Goal: Task Accomplishment & Management: Use online tool/utility

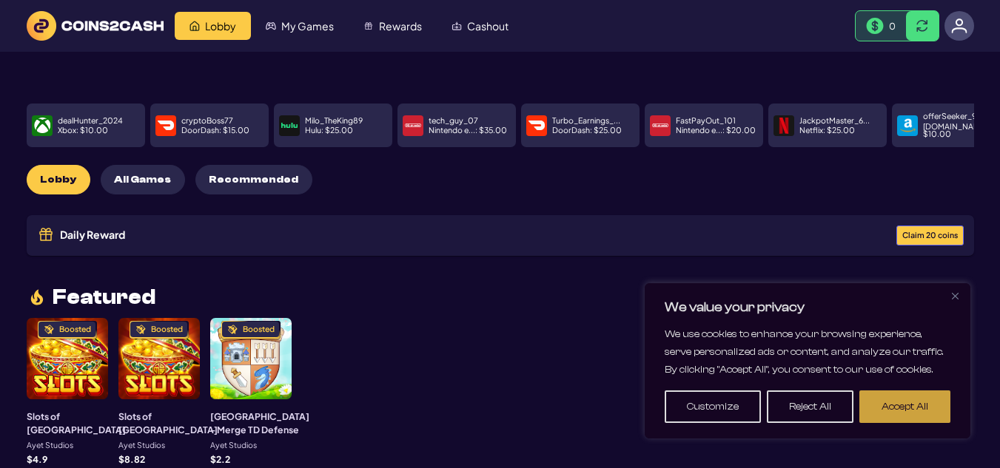
click at [921, 414] on button "Accept All" at bounding box center [904, 407] width 91 height 33
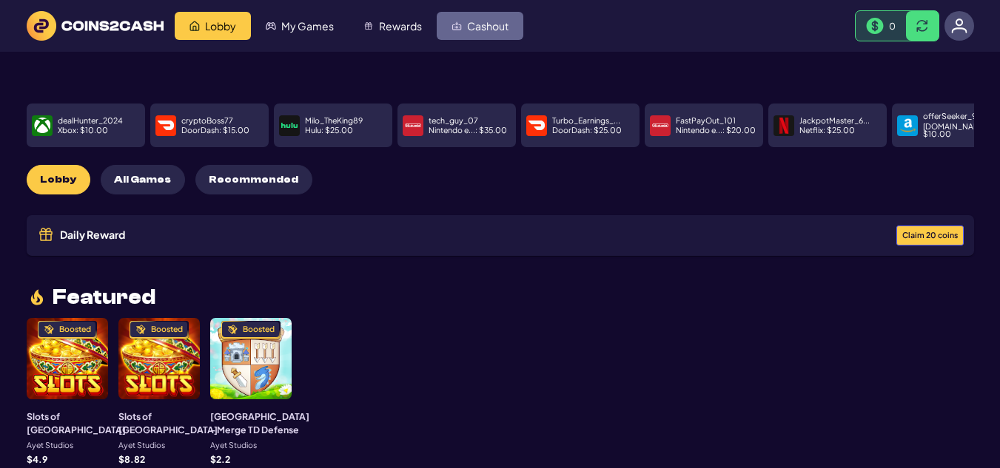
click at [477, 25] on span "Cashout" at bounding box center [487, 26] width 41 height 10
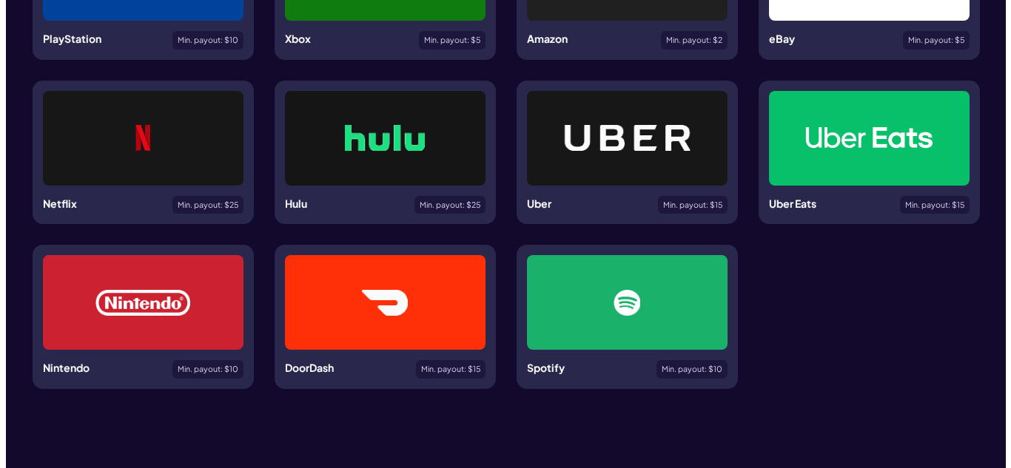
scroll to position [494, 0]
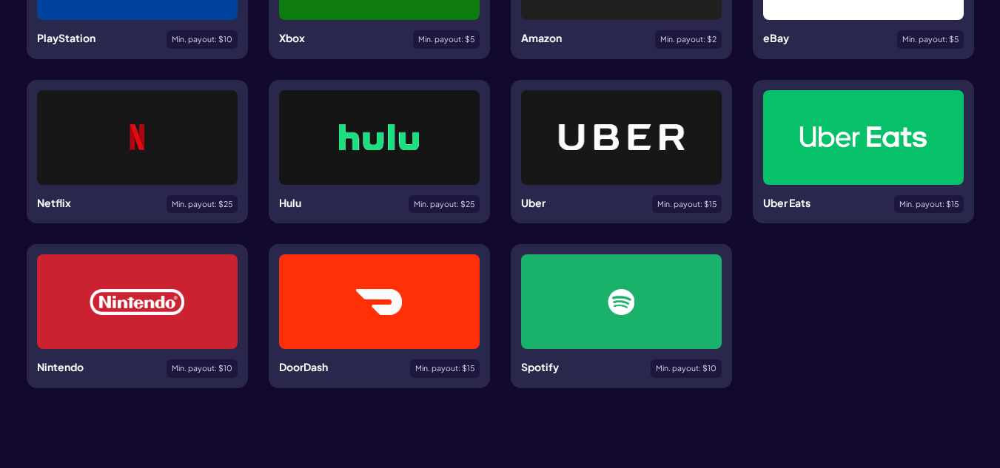
click at [138, 211] on div "Netflix Min. payout: $ 25" at bounding box center [137, 204] width 201 height 18
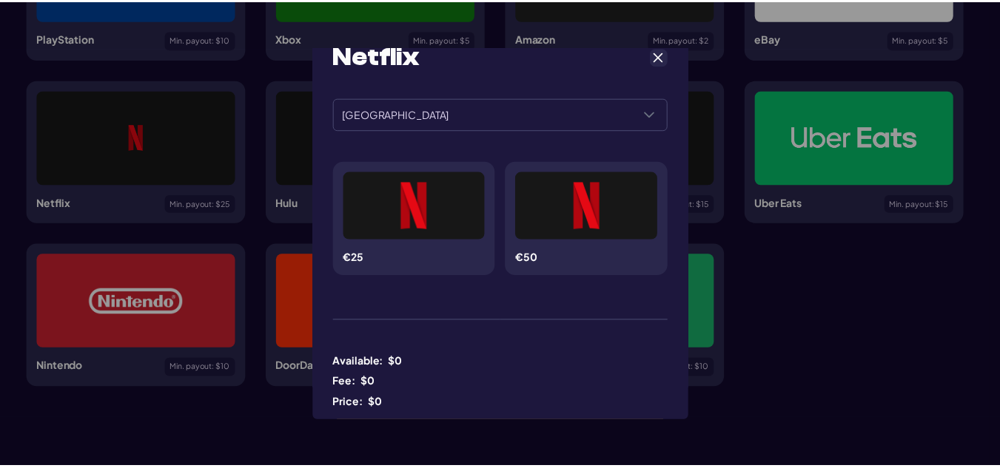
scroll to position [0, 0]
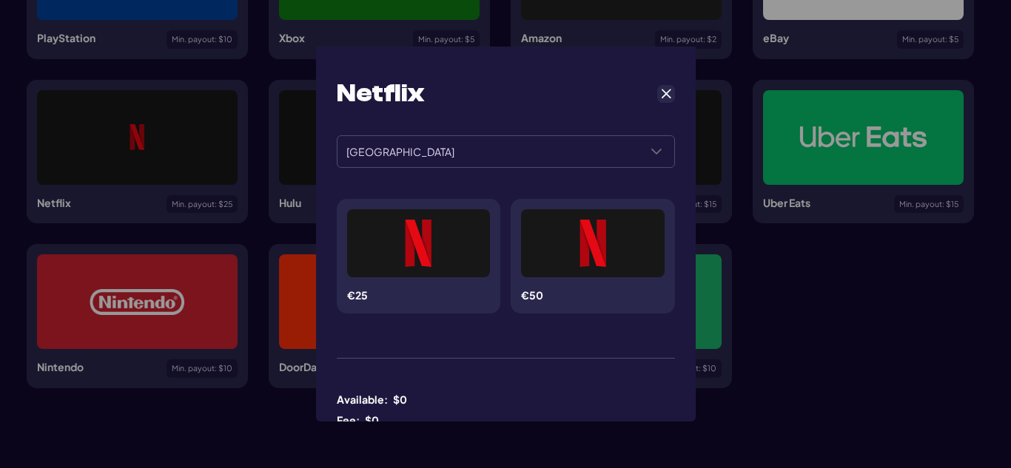
click at [661, 92] on span "Cancel" at bounding box center [665, 93] width 13 height 13
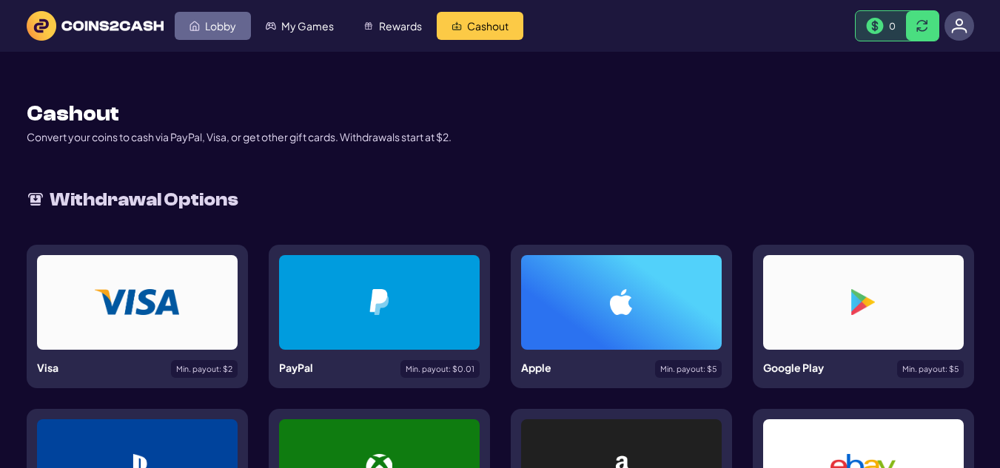
click at [236, 18] on link "Lobby" at bounding box center [213, 26] width 76 height 28
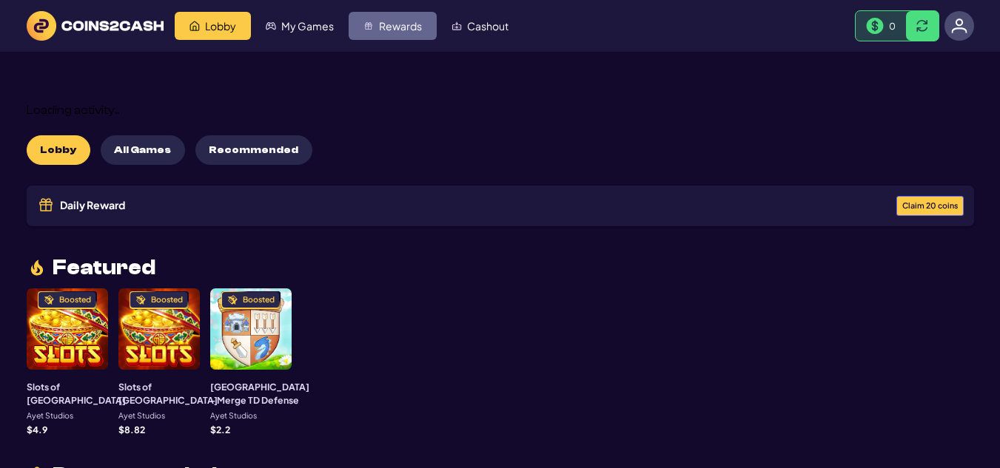
click at [376, 19] on link "Rewards" at bounding box center [393, 26] width 88 height 28
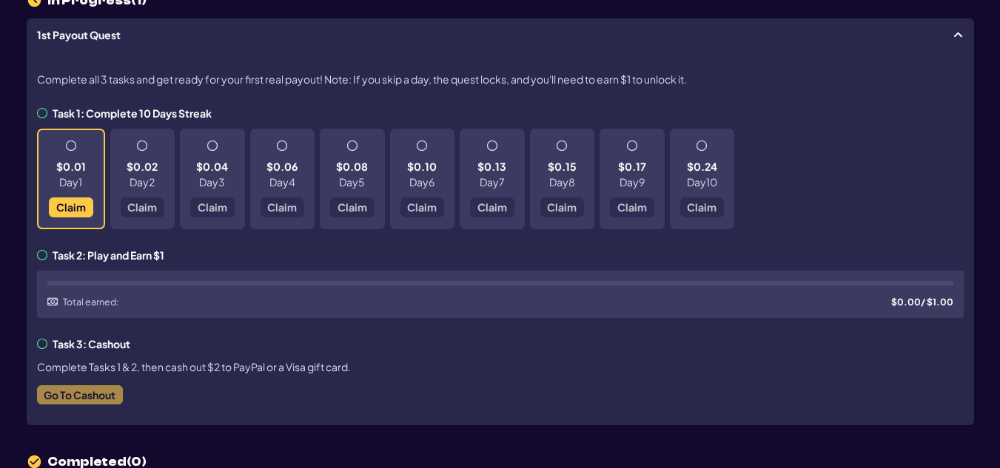
scroll to position [178, 0]
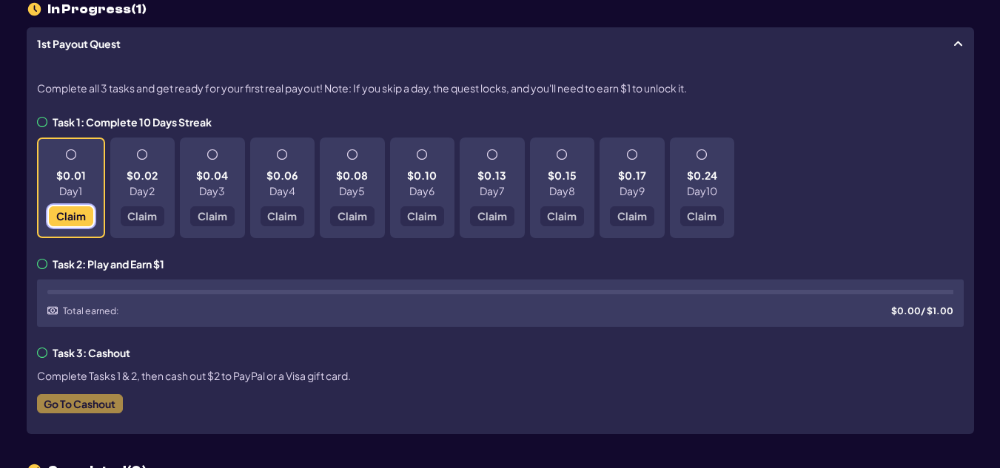
click at [77, 219] on span "Claim" at bounding box center [70, 216] width 30 height 10
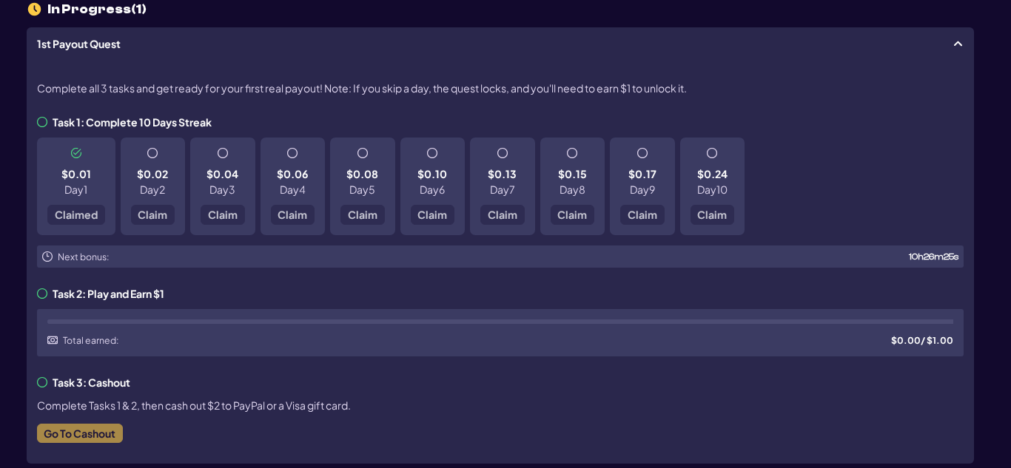
click at [840, 47] on div "Quest Reward Received! Congratulations! You’ve received a reward: $0.01 . Come …" at bounding box center [505, 234] width 1011 height 468
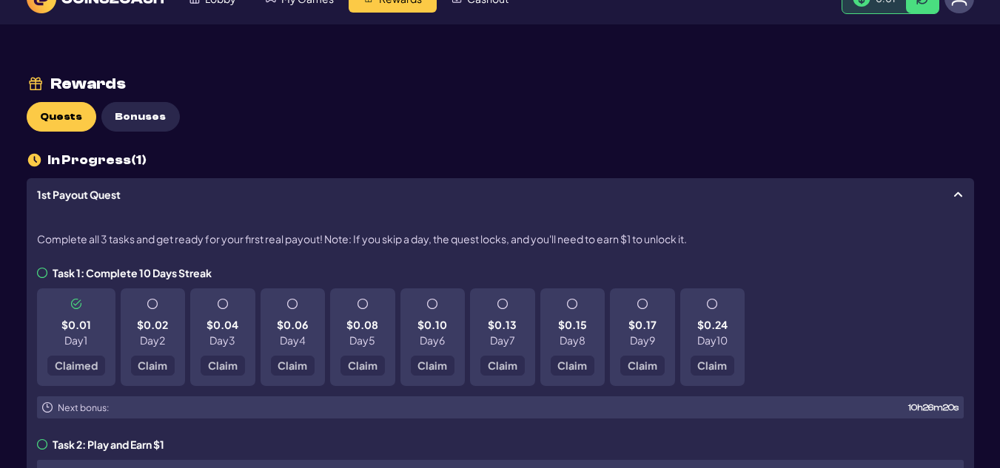
scroll to position [0, 0]
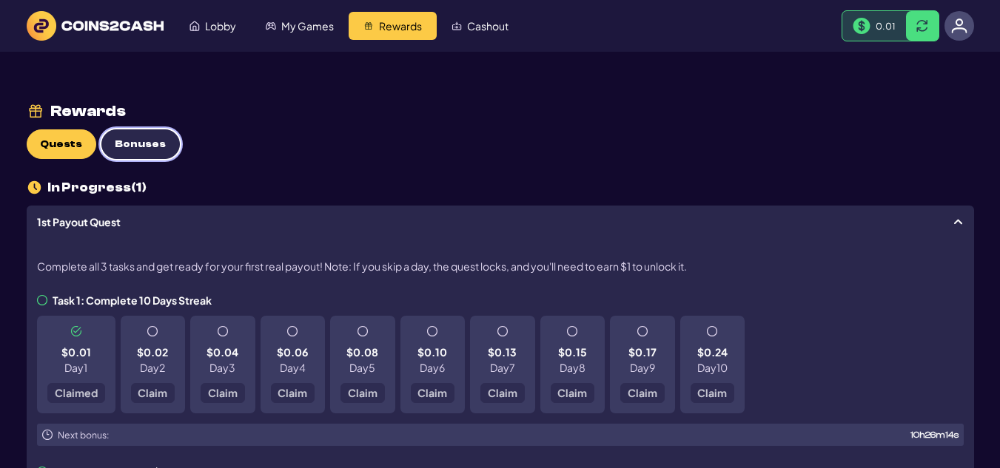
click at [122, 147] on span "Bonuses" at bounding box center [140, 144] width 51 height 13
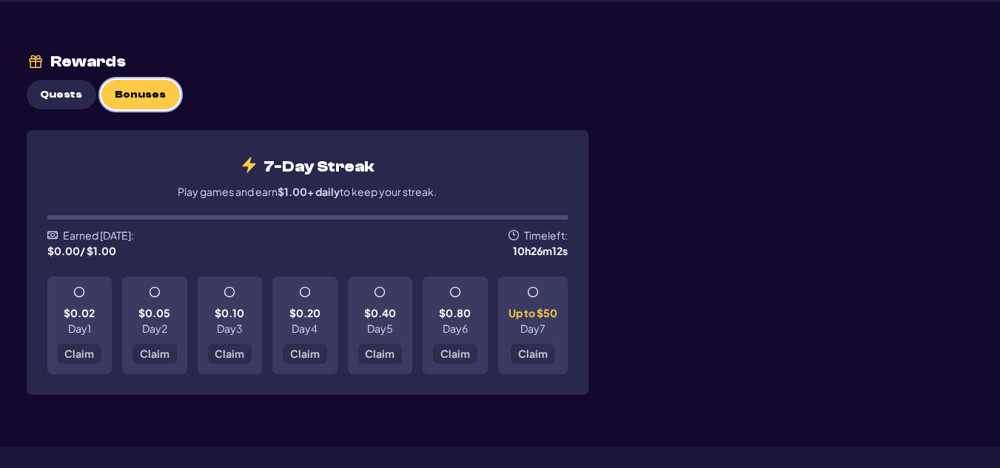
scroll to position [43, 0]
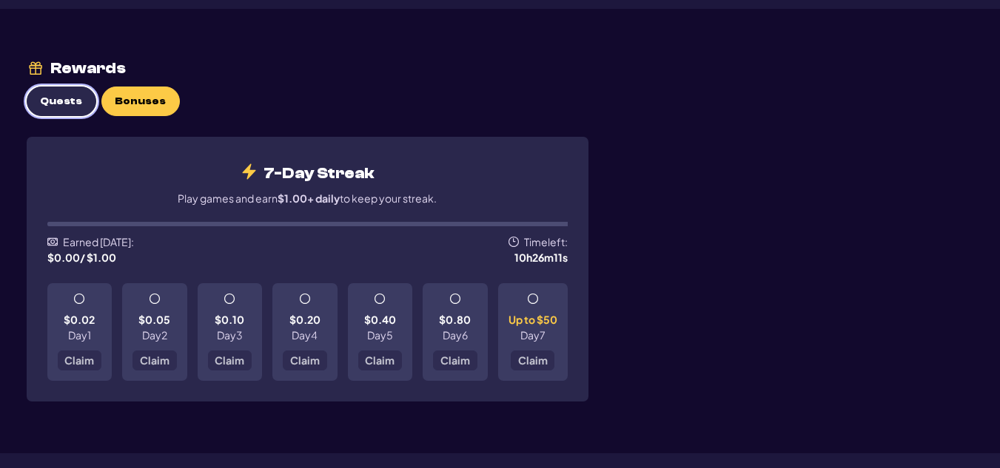
click at [64, 112] on button "Quests" at bounding box center [62, 102] width 70 height 30
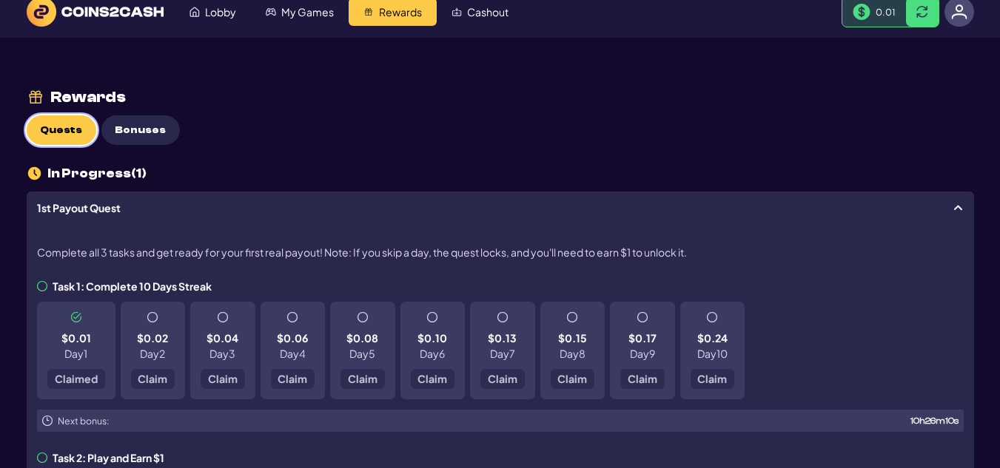
scroll to position [0, 0]
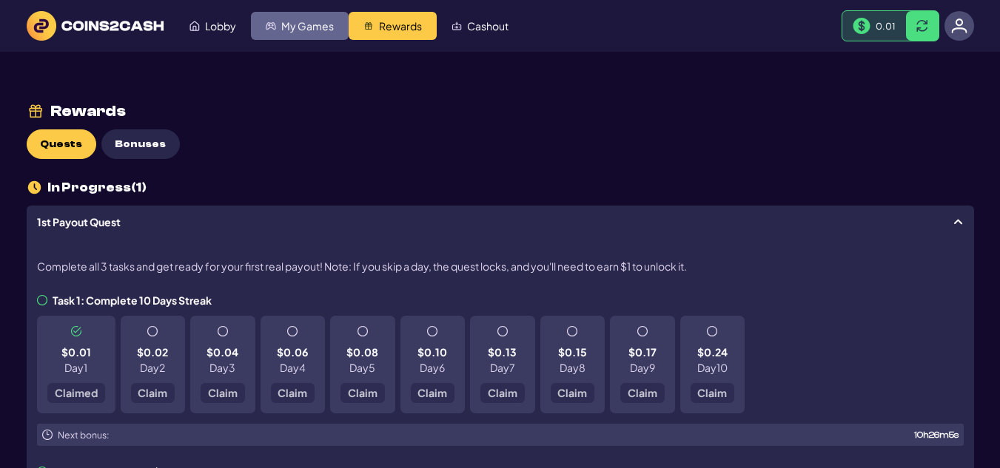
click at [297, 18] on link "My Games" at bounding box center [300, 26] width 98 height 28
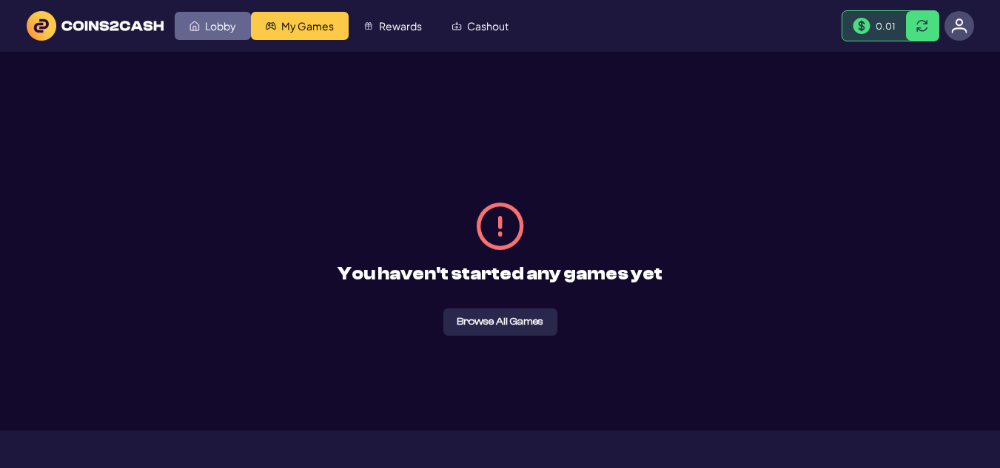
click at [207, 30] on span "Lobby" at bounding box center [220, 26] width 31 height 10
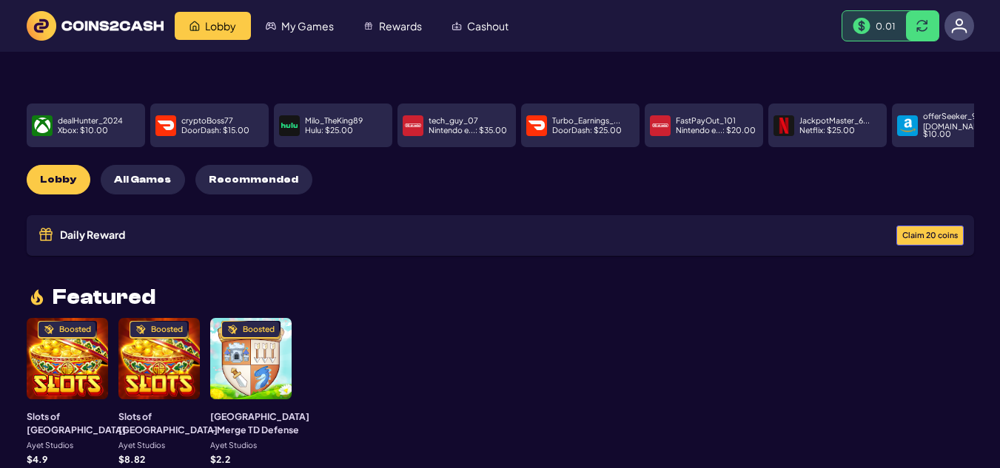
scroll to position [73, 0]
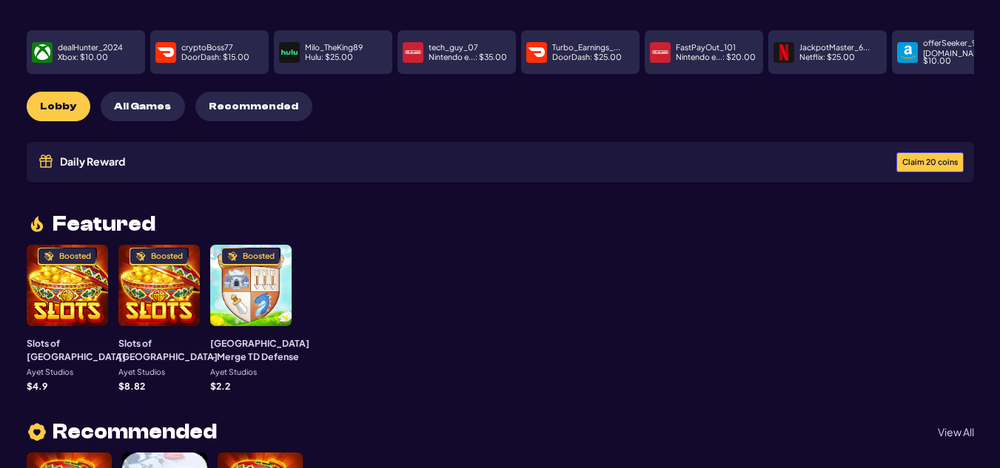
click at [940, 158] on span "Claim 20 coins" at bounding box center [929, 162] width 55 height 8
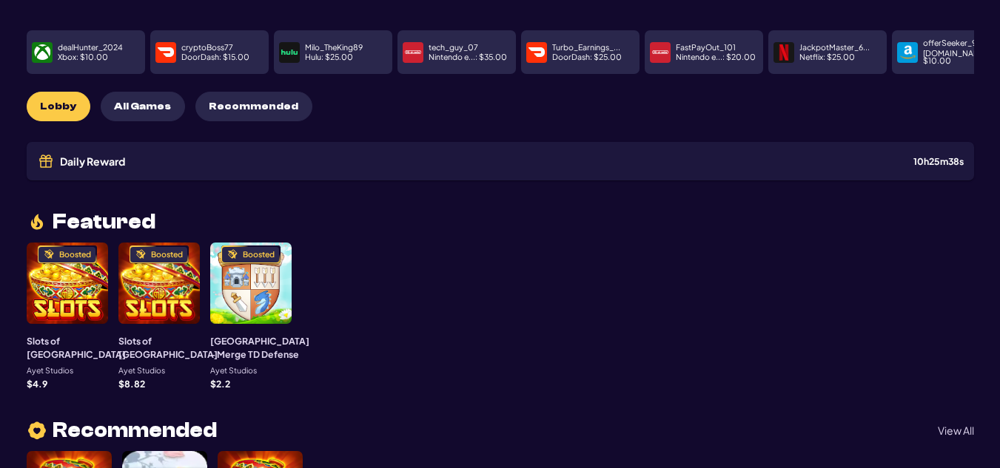
click at [701, 277] on div "Daily Reward Received! Congratulations! You’ve received a reward: 20 C2C coins.…" at bounding box center [500, 234] width 1000 height 468
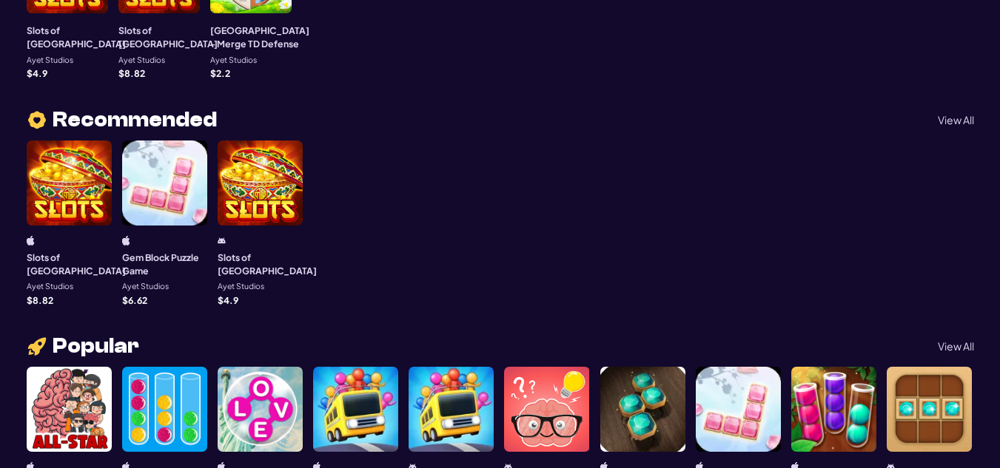
scroll to position [480, 0]
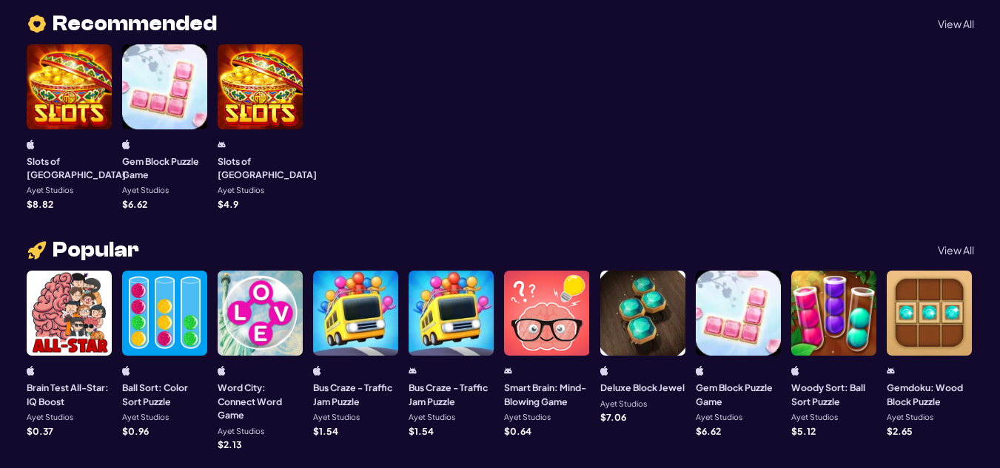
click at [275, 368] on div "Word City: Connect Word Game Ayet Studios $ 2.13" at bounding box center [260, 407] width 85 height 83
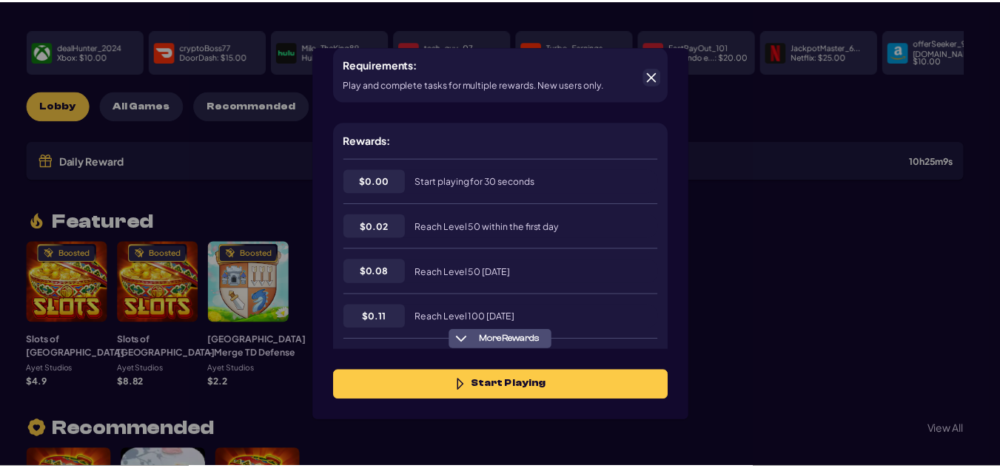
scroll to position [271, 0]
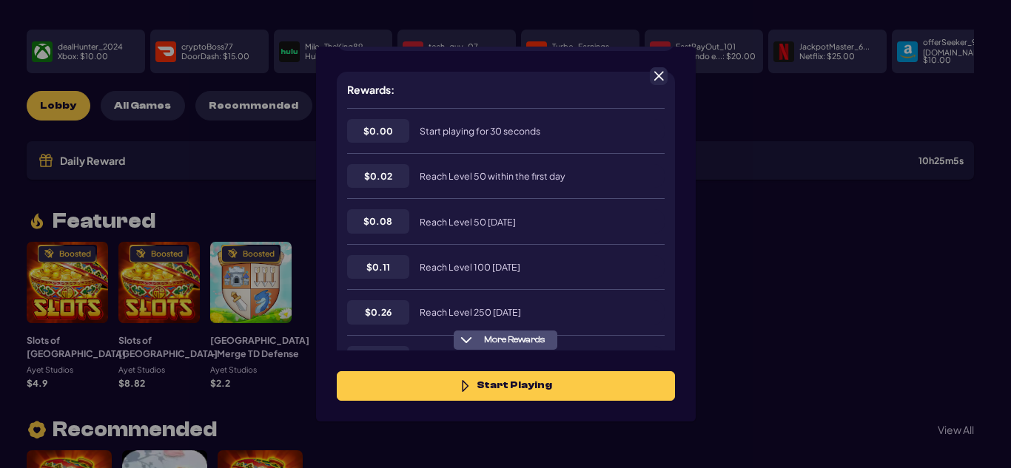
click at [662, 79] on span at bounding box center [658, 76] width 13 height 13
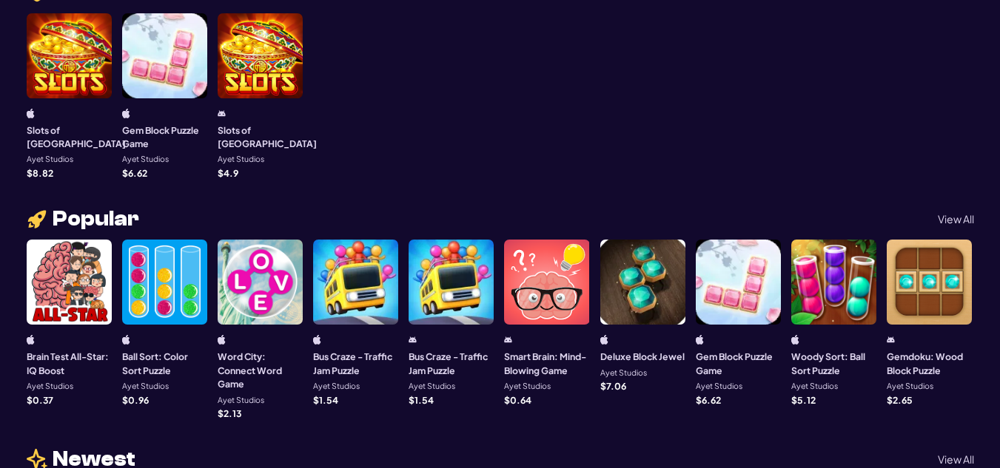
scroll to position [512, 0]
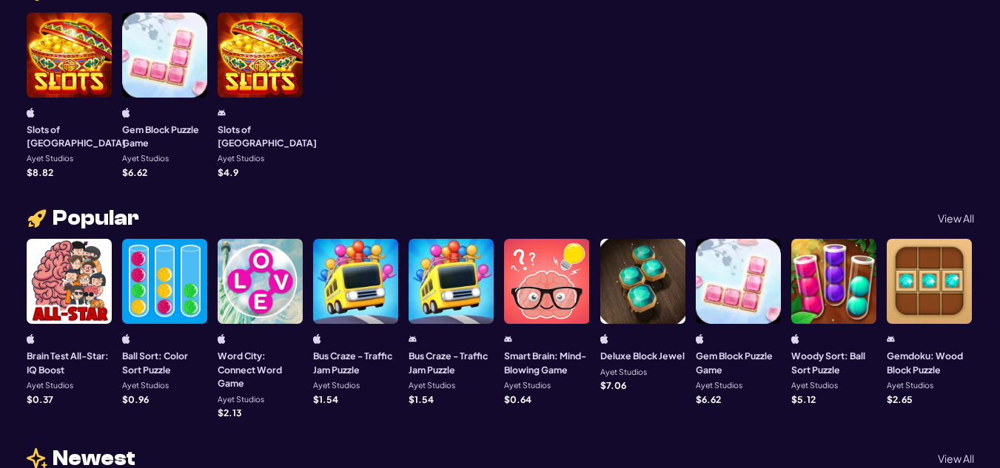
click at [838, 341] on div "Woody Sort: Ball Sort Puzzle Ayet Studios $ 5.12" at bounding box center [833, 369] width 85 height 70
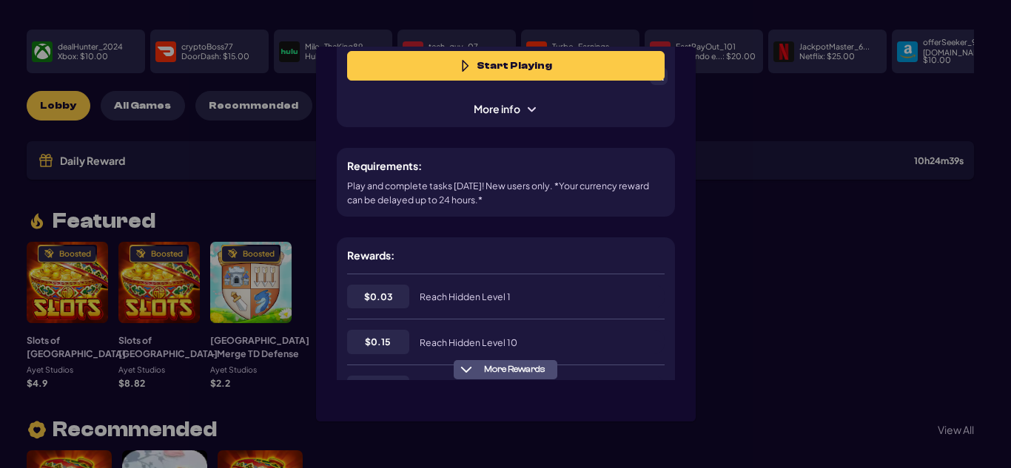
scroll to position [0, 0]
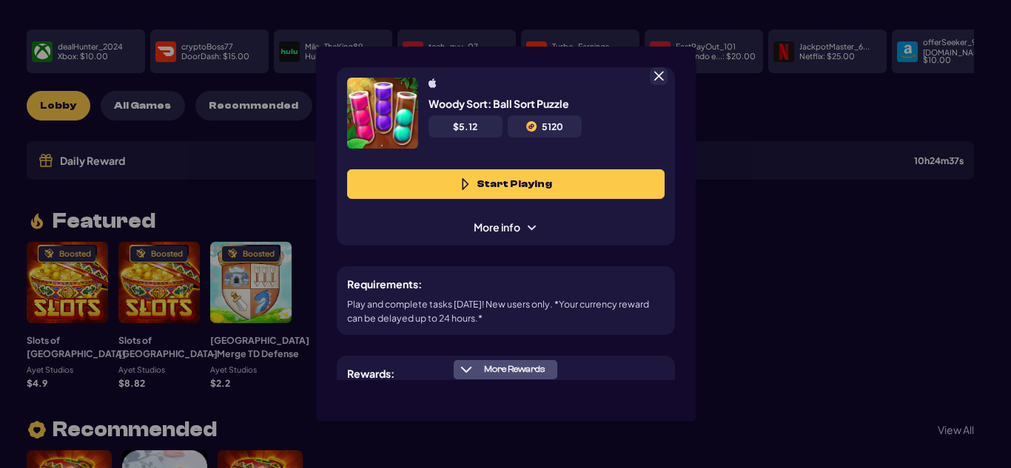
click at [582, 181] on button "Start Playing" at bounding box center [505, 184] width 317 height 30
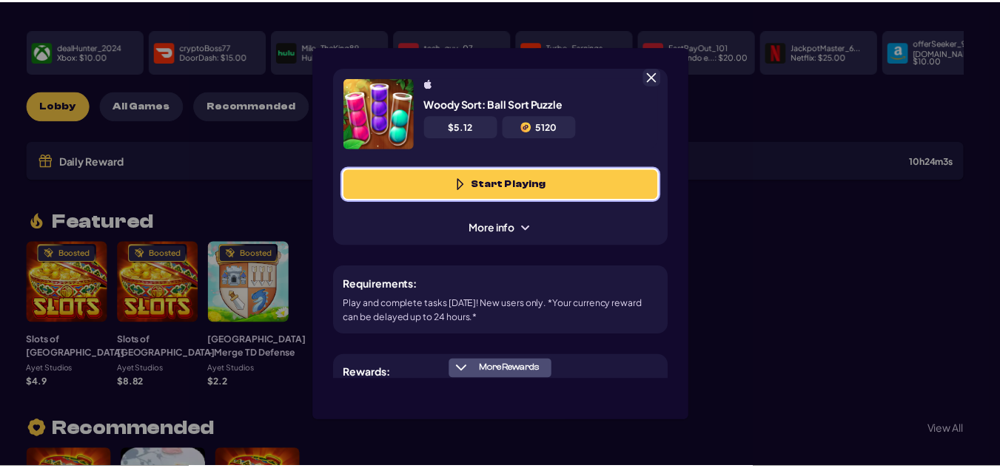
scroll to position [108, 0]
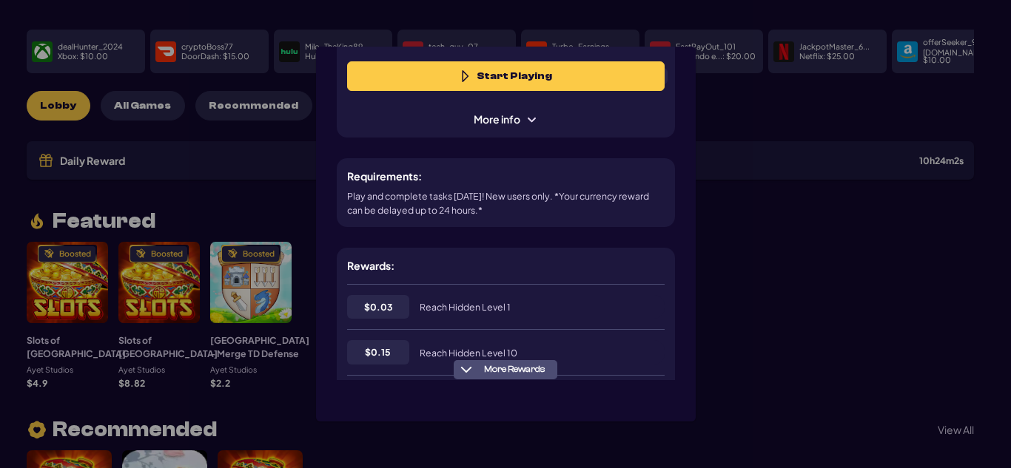
click at [764, 224] on div "Woody Sort: Ball Sort Puzzle $ 5.12 5120 Start Playing More info Requirements: …" at bounding box center [505, 234] width 1011 height 468
click at [659, 73] on span at bounding box center [658, 76] width 13 height 13
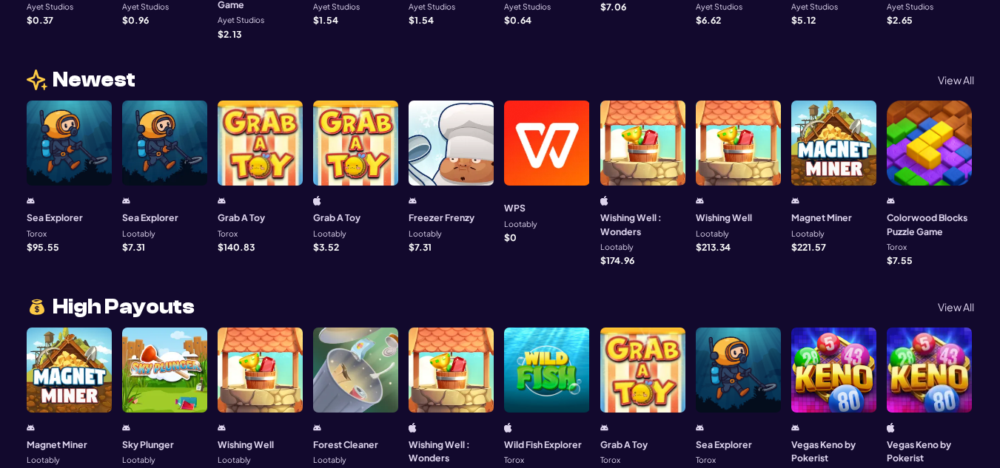
scroll to position [1281, 0]
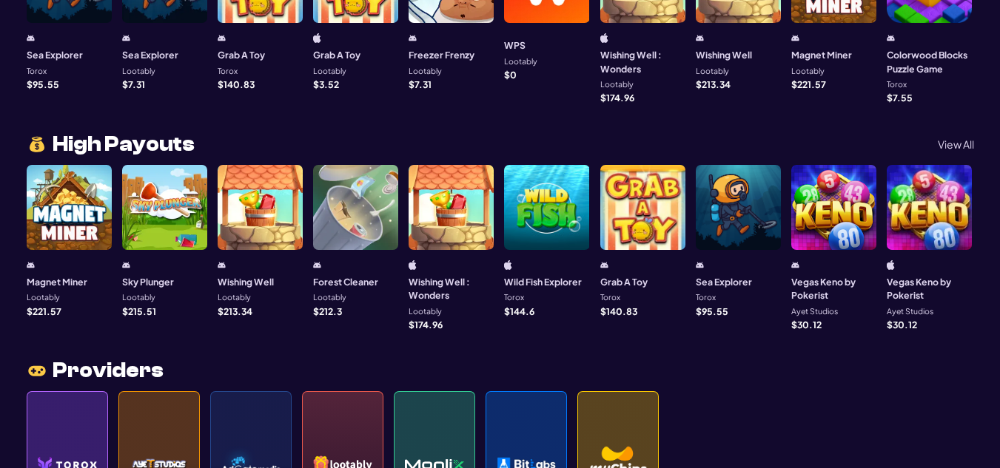
click at [97, 276] on div "Magnet Miner Lootably $ 221.57" at bounding box center [69, 287] width 85 height 55
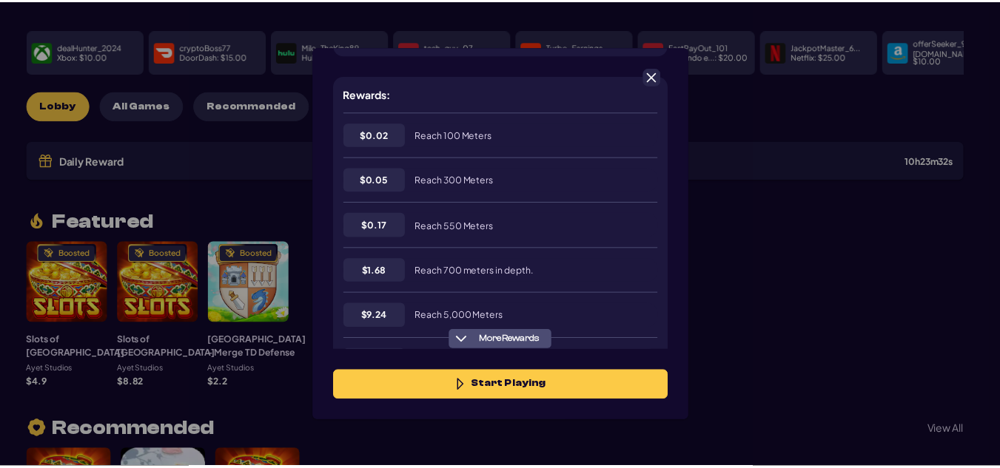
scroll to position [264, 0]
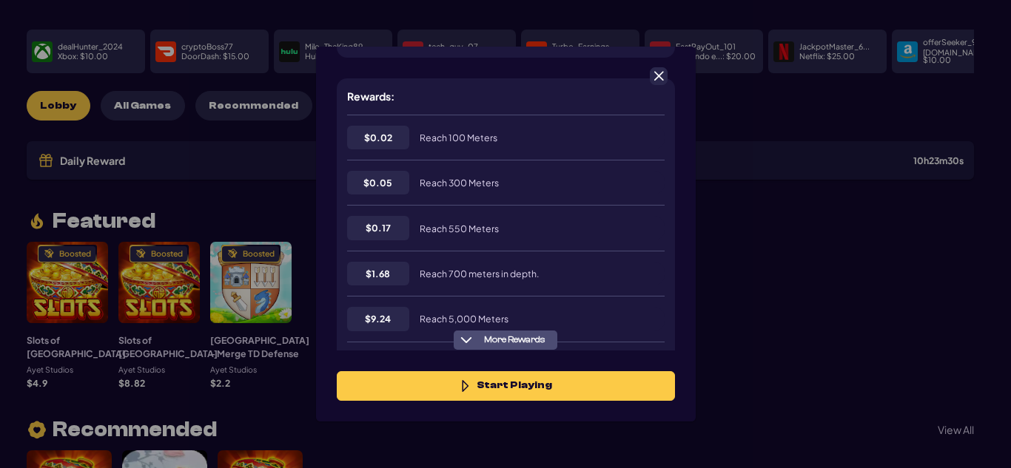
click at [656, 72] on span at bounding box center [658, 76] width 13 height 13
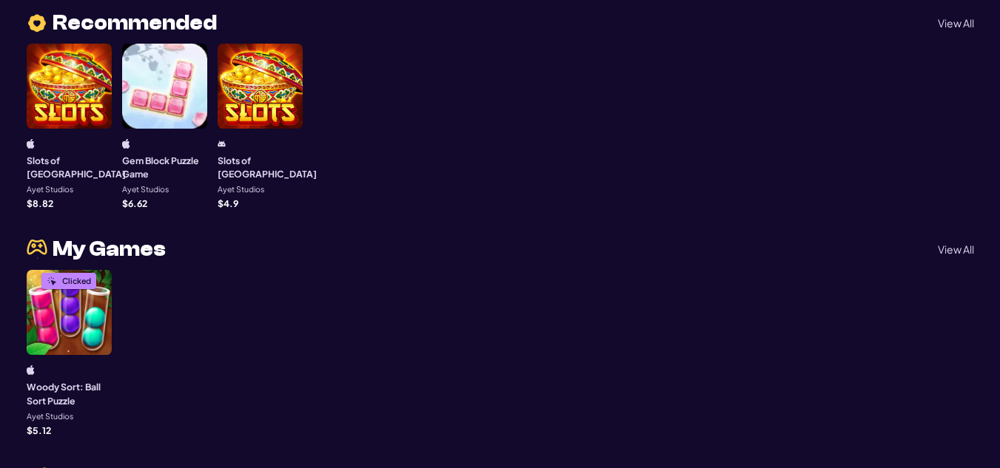
scroll to position [429, 0]
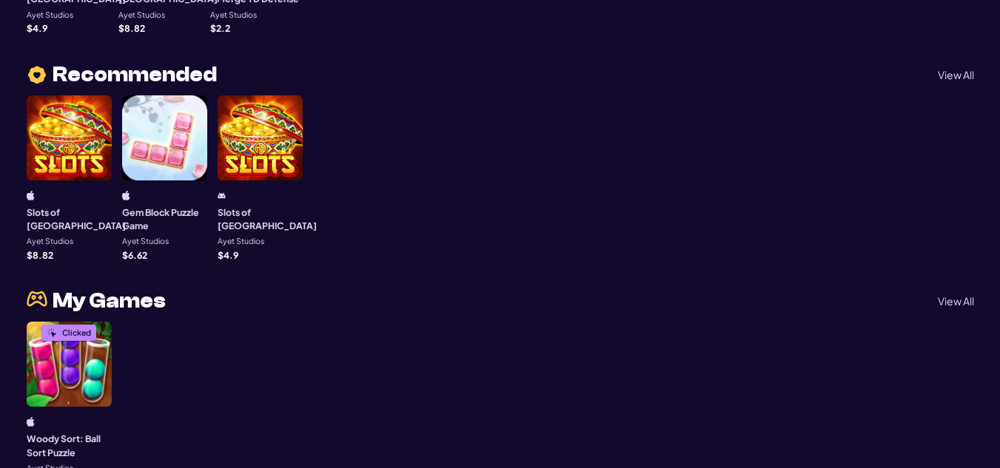
click at [178, 215] on h3 "Gem Block Puzzle Game" at bounding box center [164, 219] width 85 height 27
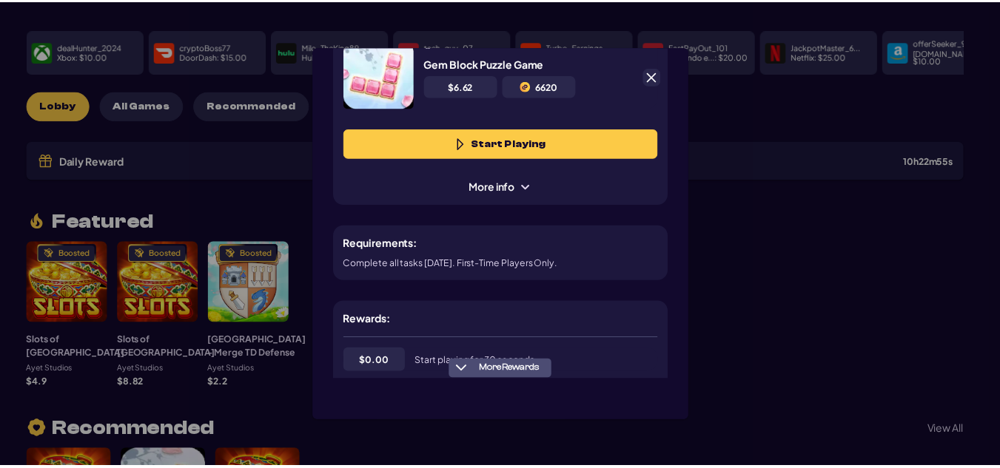
scroll to position [0, 0]
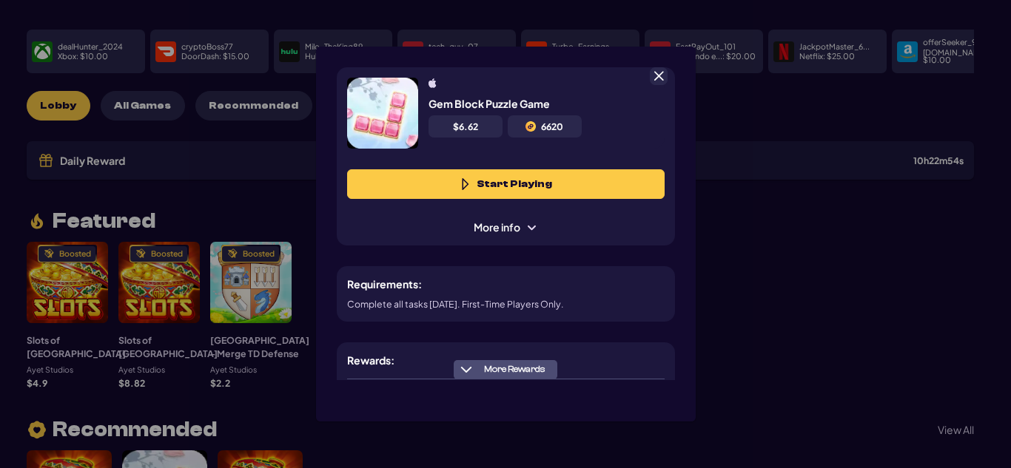
click at [514, 234] on span "More info" at bounding box center [505, 228] width 84 height 16
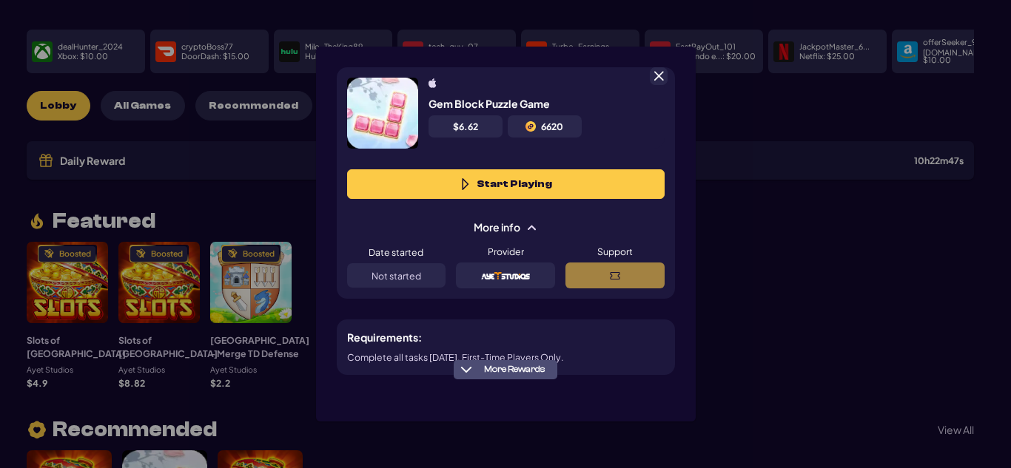
click at [517, 231] on span "More info" at bounding box center [505, 228] width 84 height 16
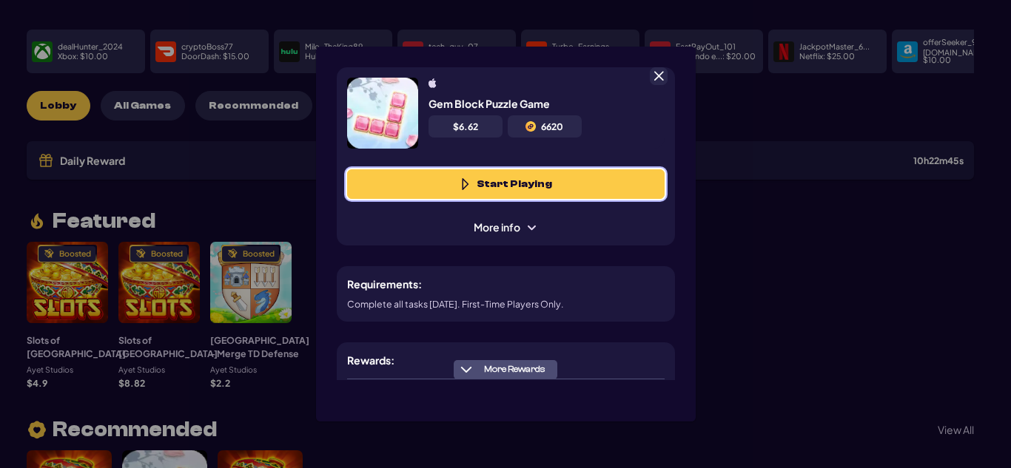
click at [536, 179] on button "Start Playing" at bounding box center [505, 184] width 317 height 30
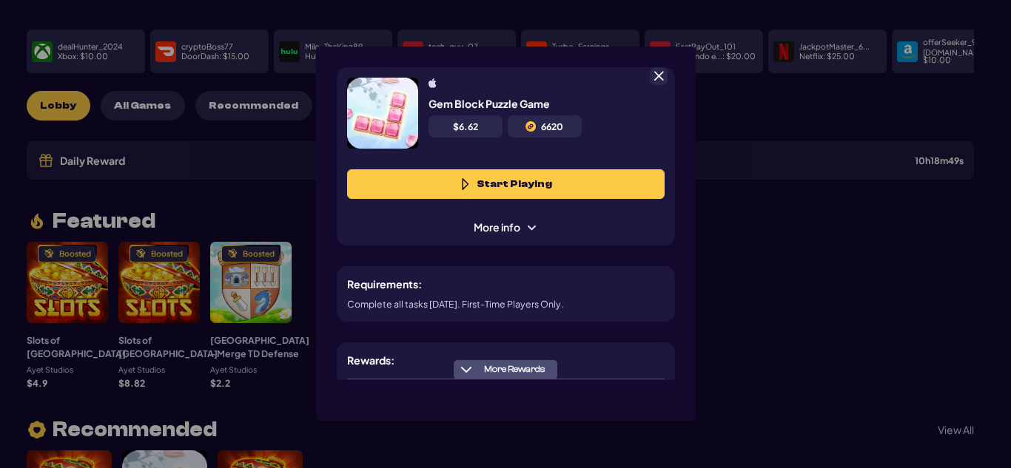
click at [657, 78] on span at bounding box center [658, 76] width 13 height 13
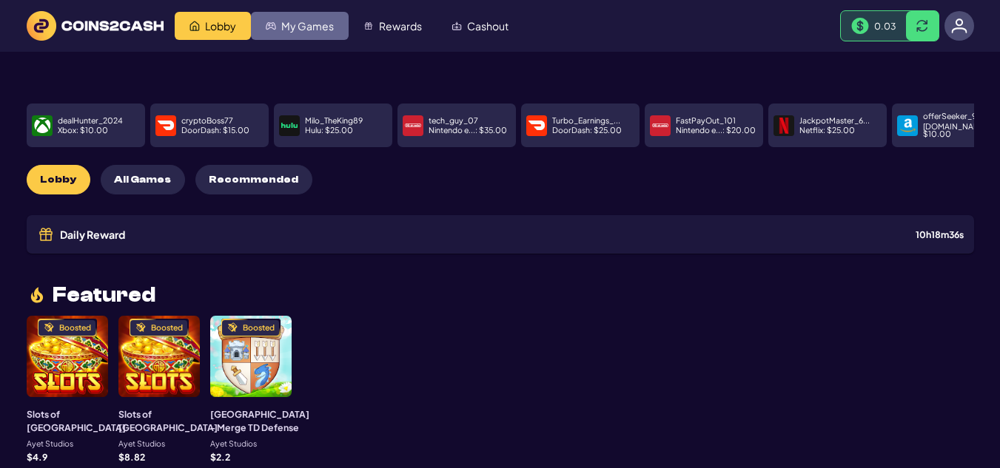
click at [296, 28] on span "My Games" at bounding box center [307, 26] width 53 height 10
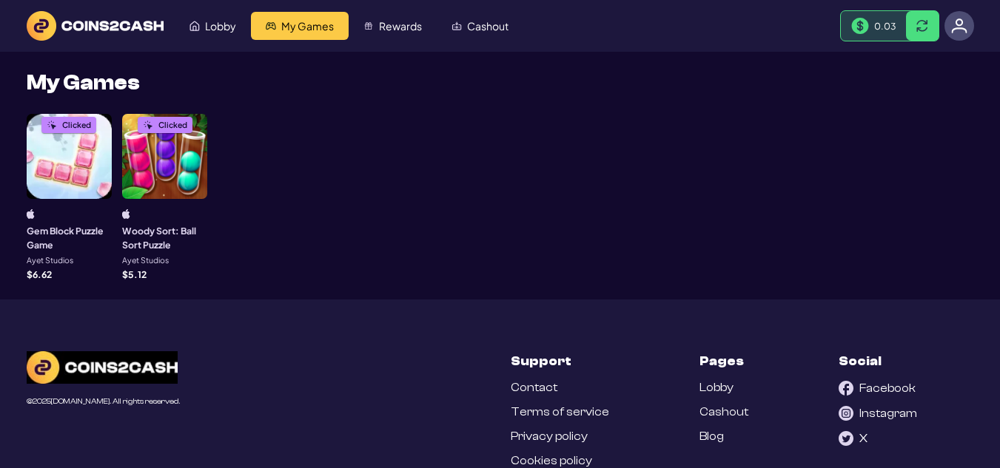
click at [78, 196] on div "Clicked" at bounding box center [69, 156] width 85 height 85
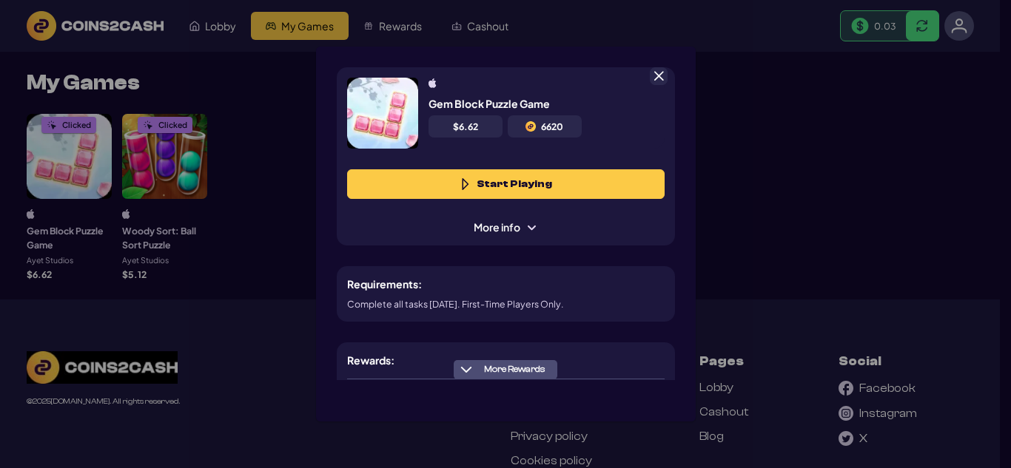
click at [882, 223] on div "Gem Block Puzzle Game $ 6.62 6620 Start Playing More info Requirements: Complet…" at bounding box center [505, 234] width 1011 height 468
click at [657, 77] on span at bounding box center [658, 76] width 13 height 13
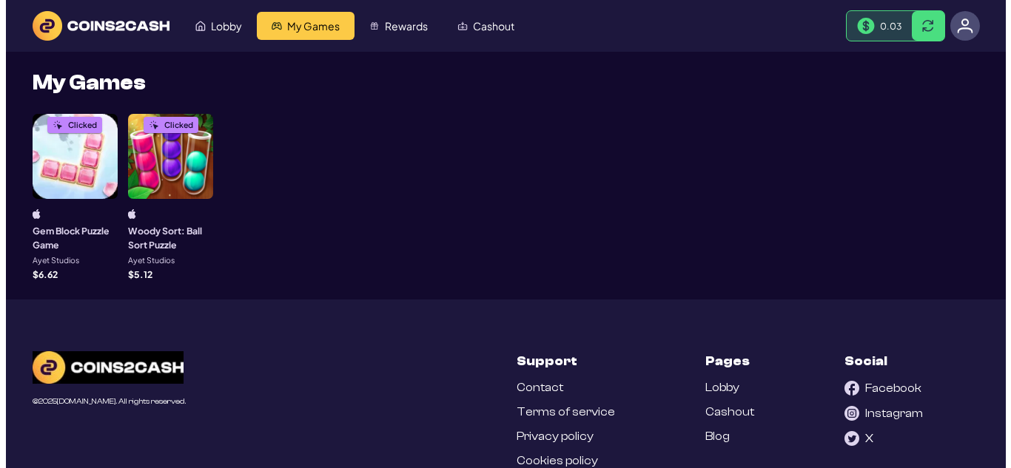
scroll to position [76, 0]
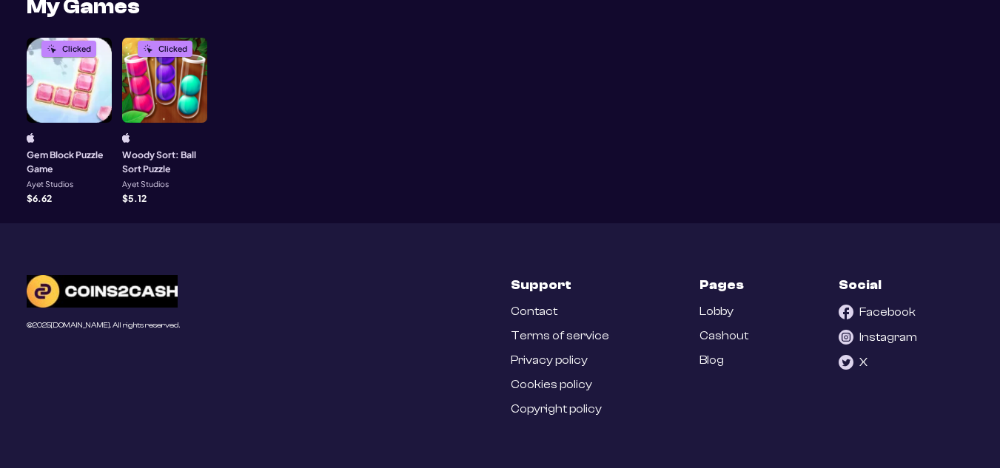
click at [67, 132] on div "Clicked Gem Block Puzzle Game Ayet Studios $ 6.62" at bounding box center [69, 120] width 85 height 165
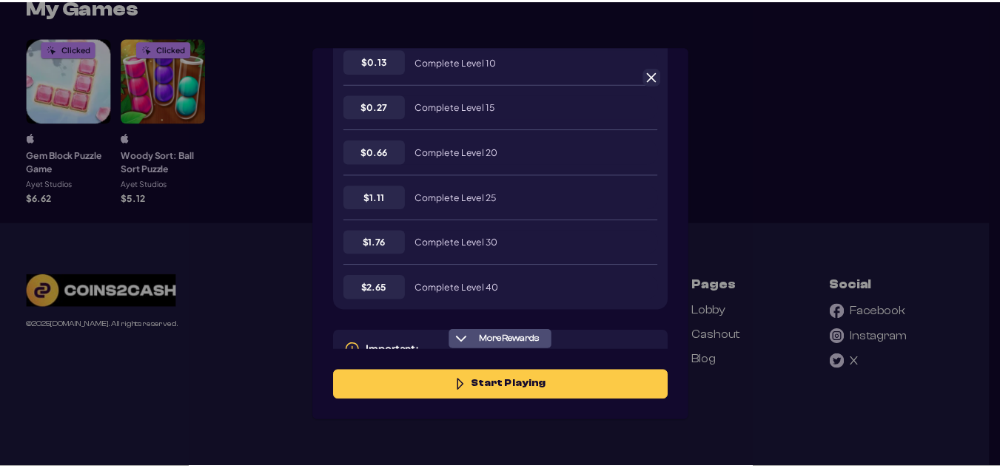
scroll to position [497, 0]
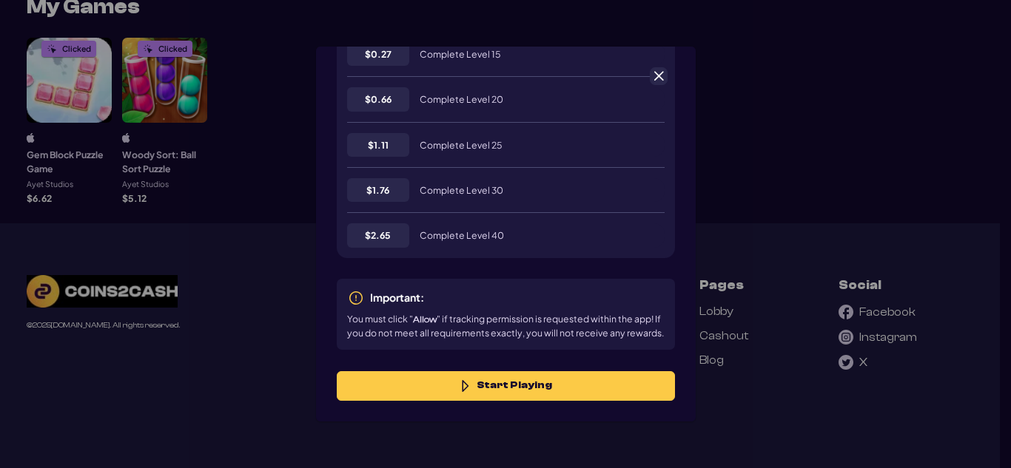
click at [662, 75] on span at bounding box center [658, 76] width 13 height 13
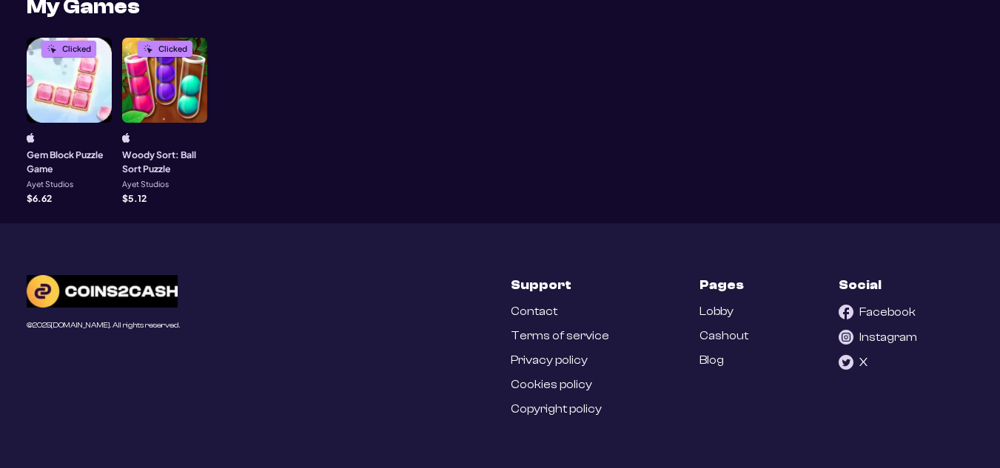
scroll to position [0, 0]
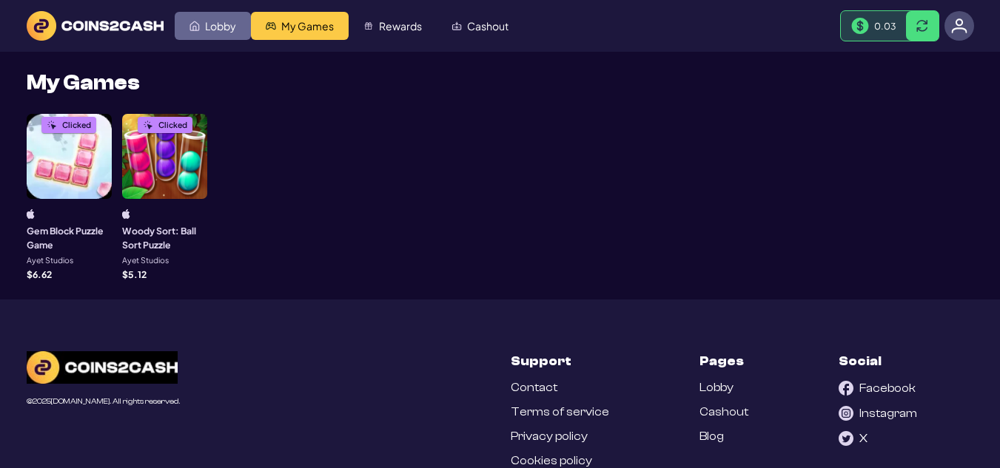
click at [220, 22] on span "Lobby" at bounding box center [220, 26] width 31 height 10
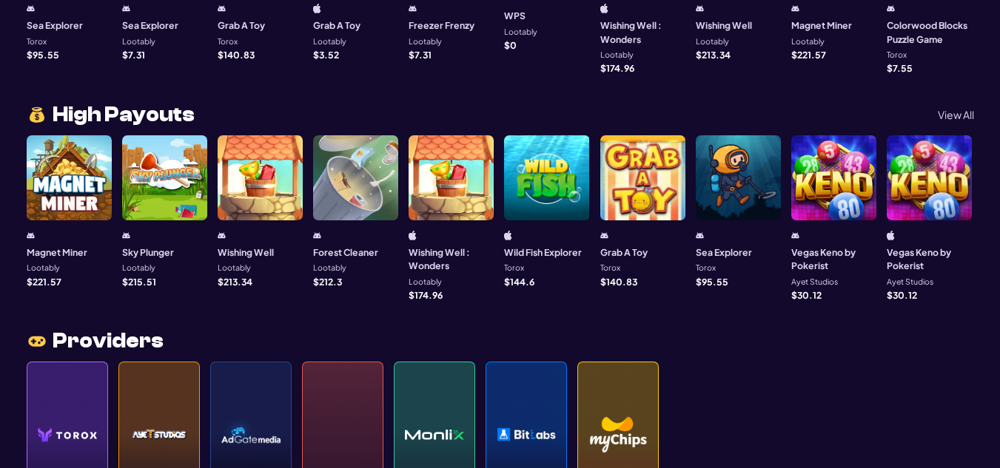
scroll to position [1310, 0]
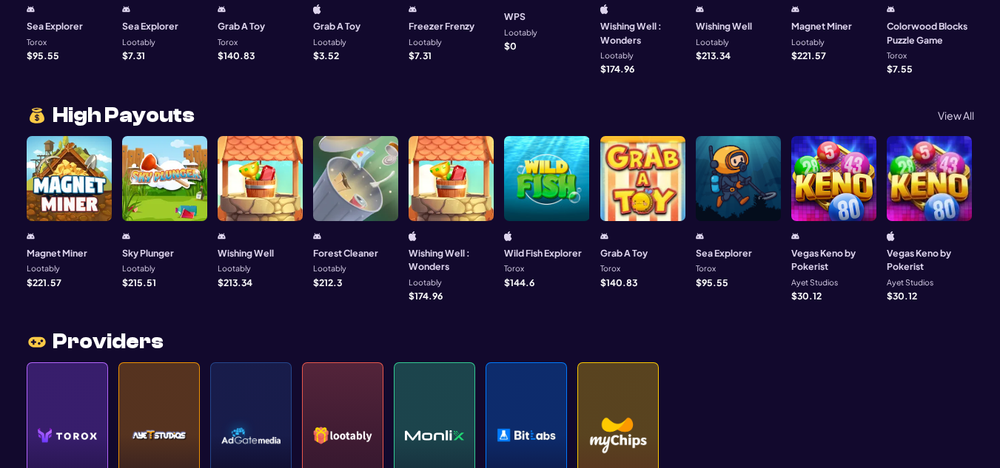
click at [550, 232] on div "Wild Fish Explorer Torox $ 144.6" at bounding box center [546, 259] width 85 height 55
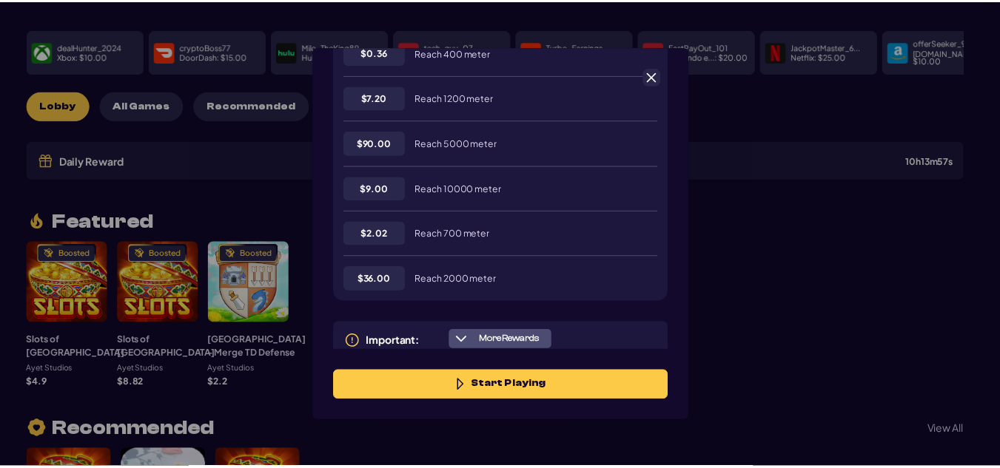
scroll to position [497, 0]
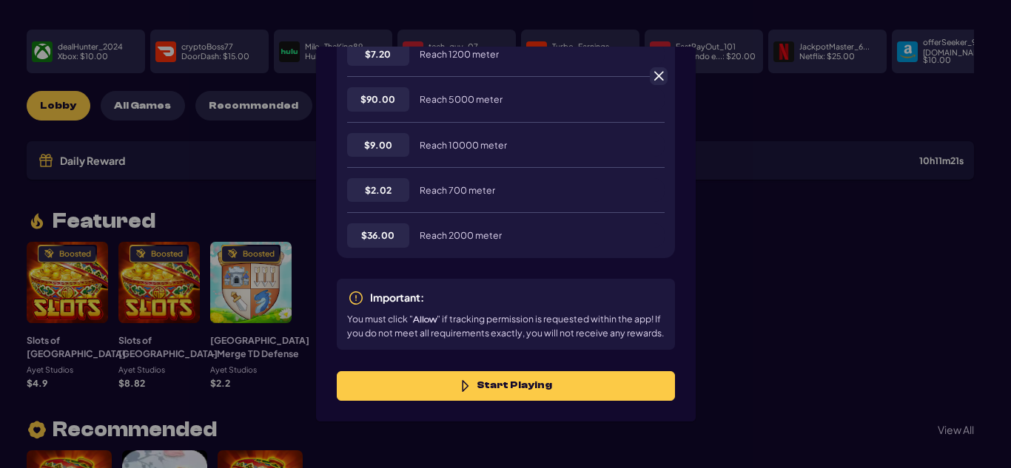
click at [838, 255] on div "Wild Fish Explorer $ 144.6 144600 Start Playing More info Requirements: Open th…" at bounding box center [505, 234] width 1011 height 468
click at [656, 81] on span at bounding box center [658, 76] width 13 height 13
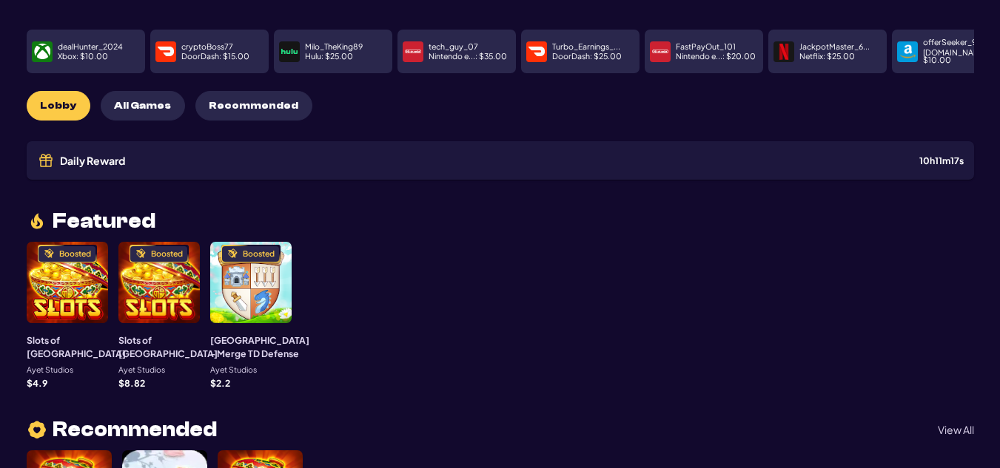
click at [844, 53] on p "Netflix : $ 25.00" at bounding box center [826, 57] width 55 height 8
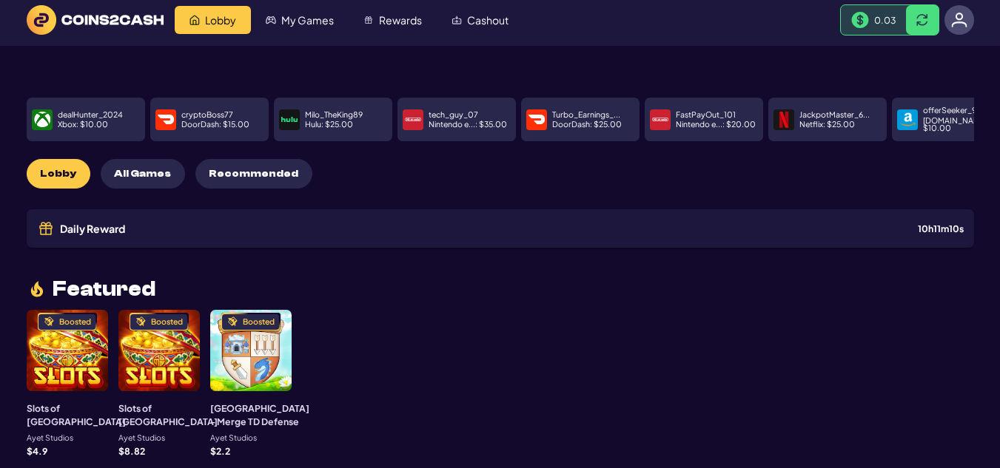
scroll to position [17, 0]
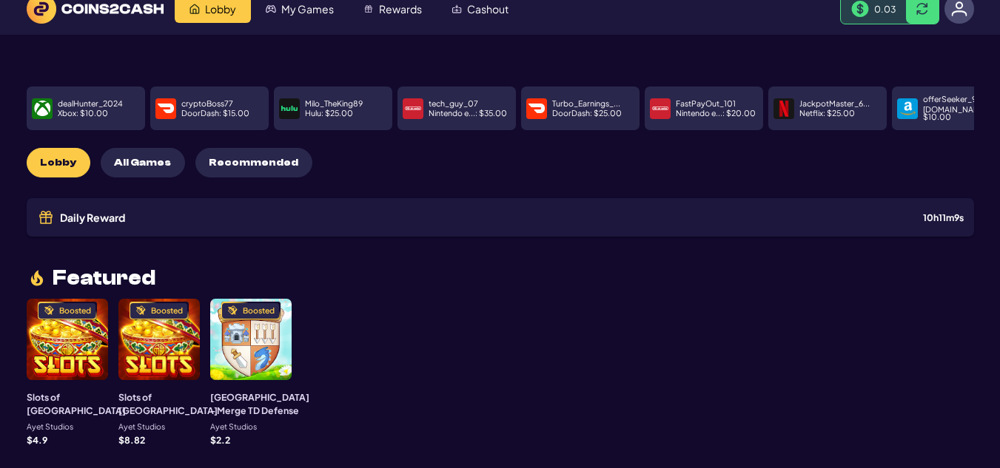
click at [841, 100] on p "JackpotMaster_6..." at bounding box center [834, 104] width 70 height 8
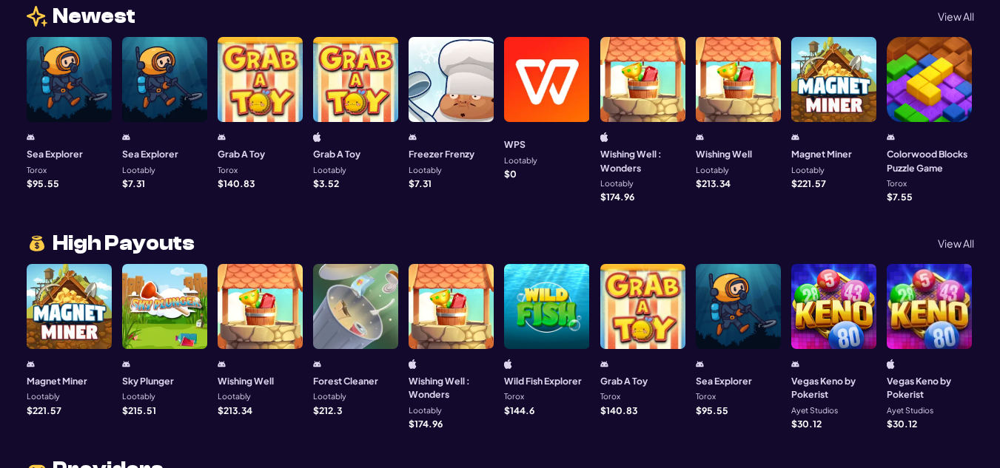
scroll to position [1181, 0]
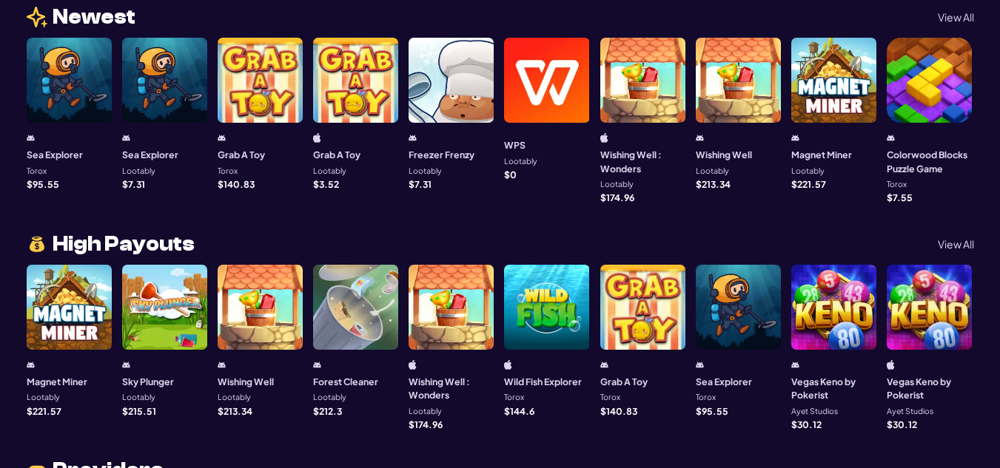
click at [560, 110] on div at bounding box center [546, 80] width 85 height 85
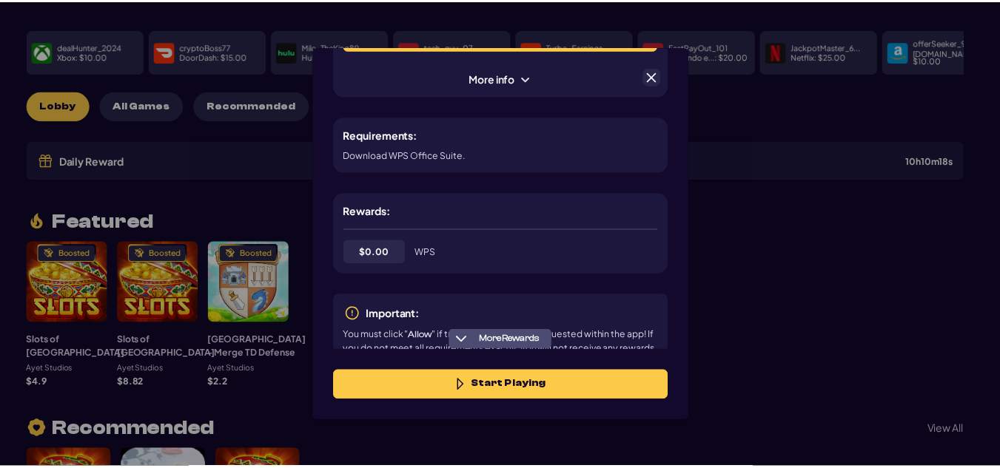
scroll to position [0, 0]
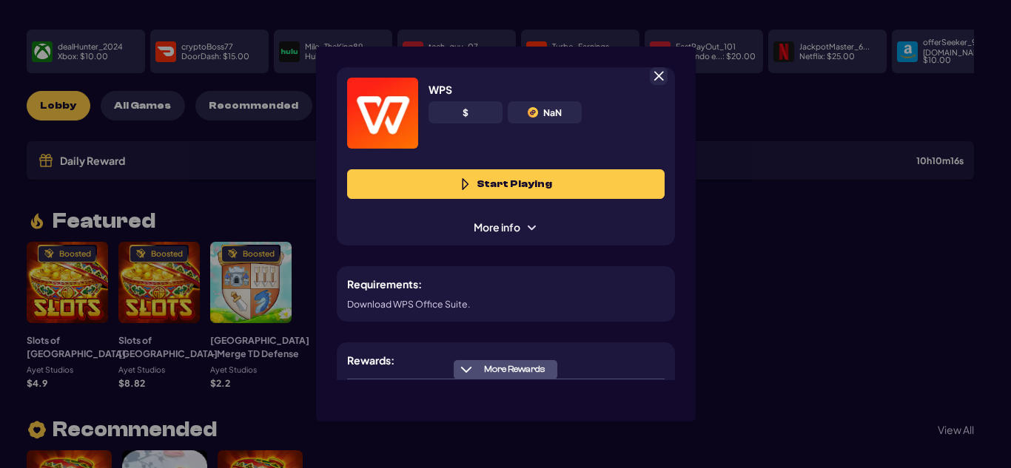
click at [666, 70] on div at bounding box center [659, 76] width 18 height 18
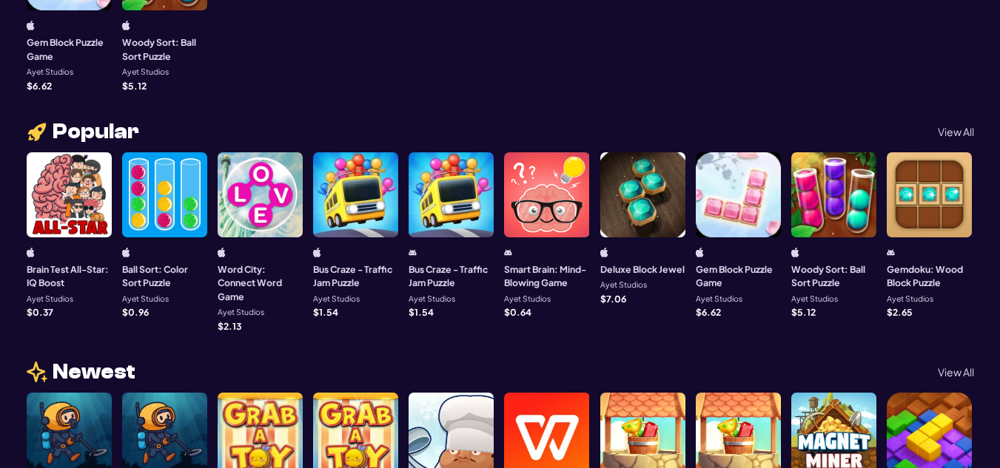
scroll to position [932, 0]
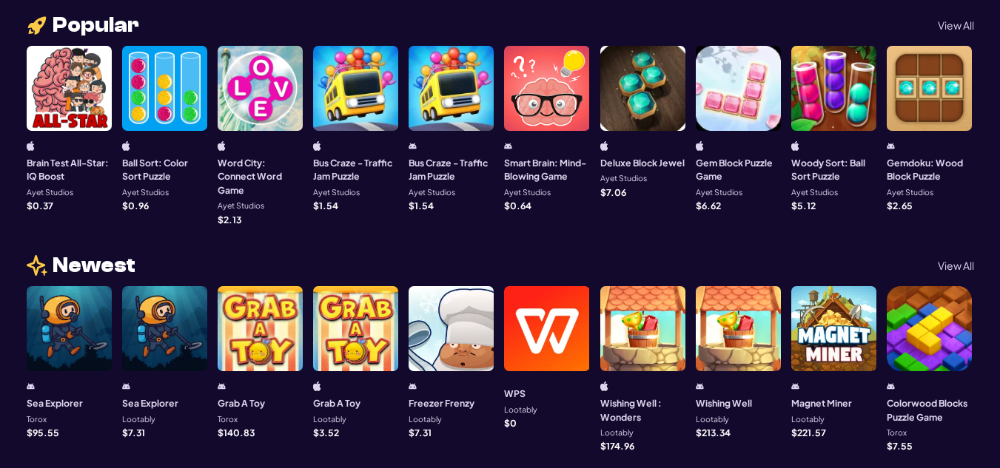
click at [245, 141] on div "Word City: Connect Word Game Ayet Studios $ 2.13" at bounding box center [260, 182] width 85 height 83
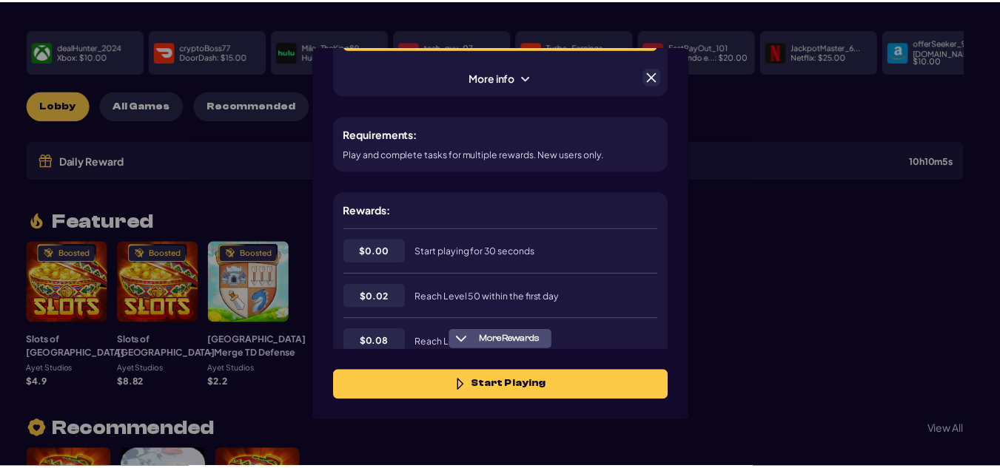
scroll to position [143, 0]
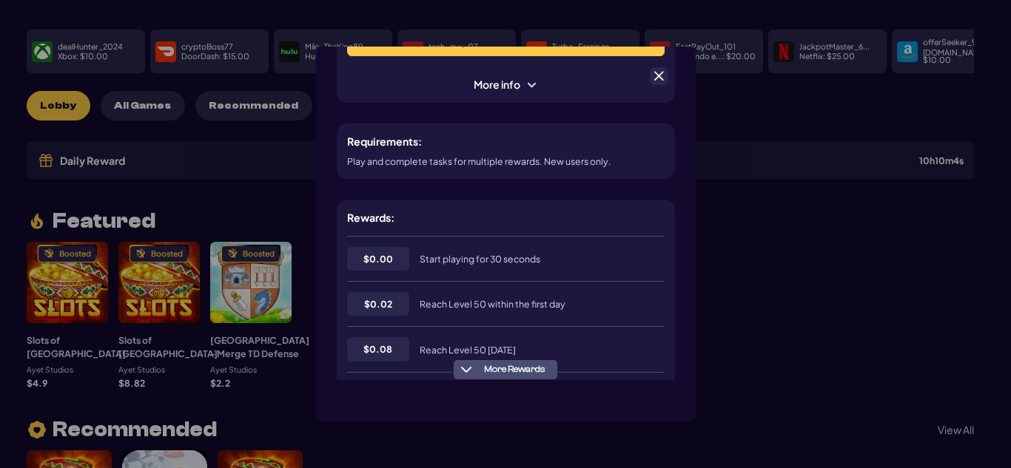
click at [653, 79] on span at bounding box center [658, 76] width 13 height 13
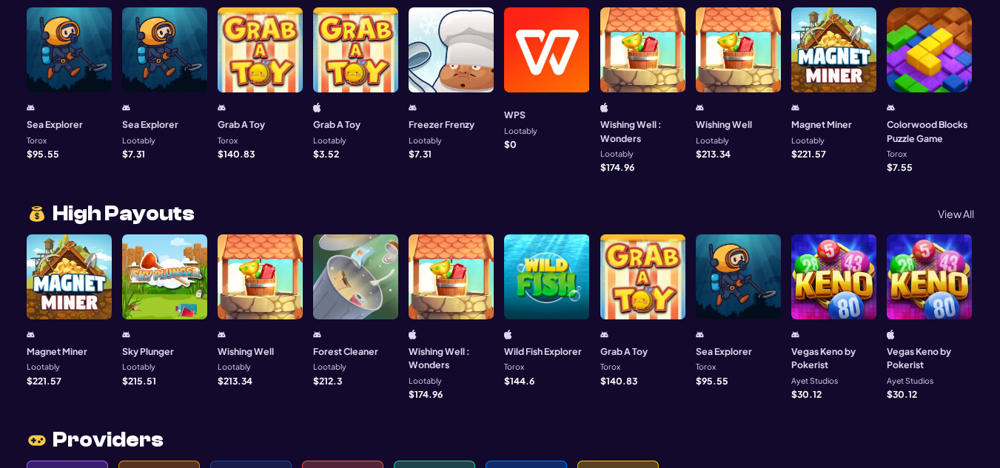
scroll to position [1340, 0]
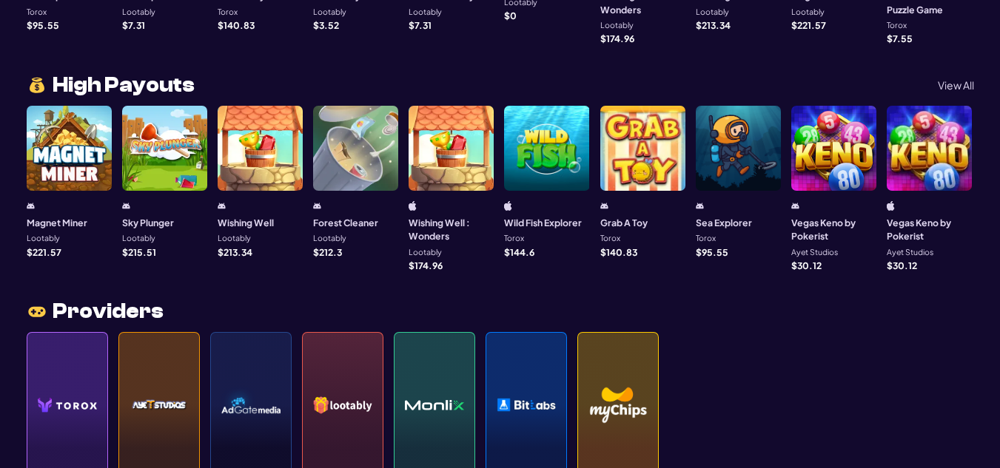
click at [348, 378] on img at bounding box center [342, 406] width 59 height 104
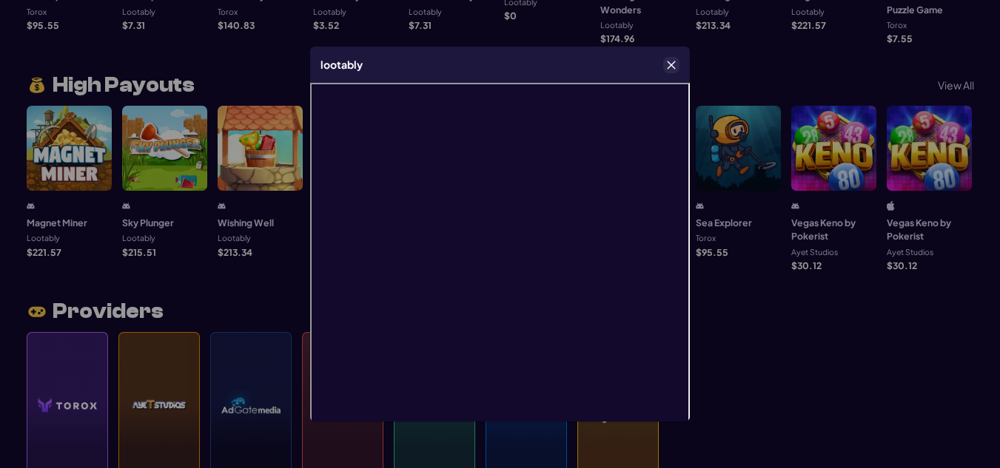
click at [670, 62] on icon "Close" at bounding box center [671, 65] width 10 height 10
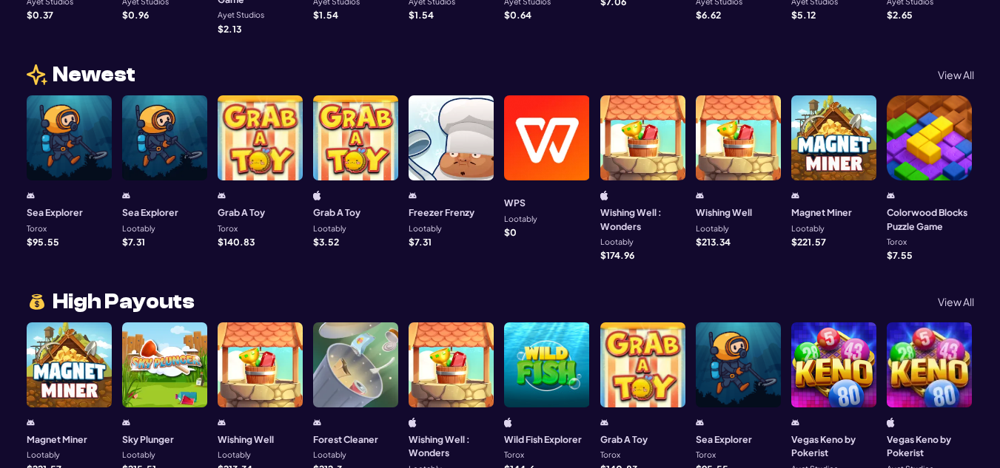
scroll to position [1122, 0]
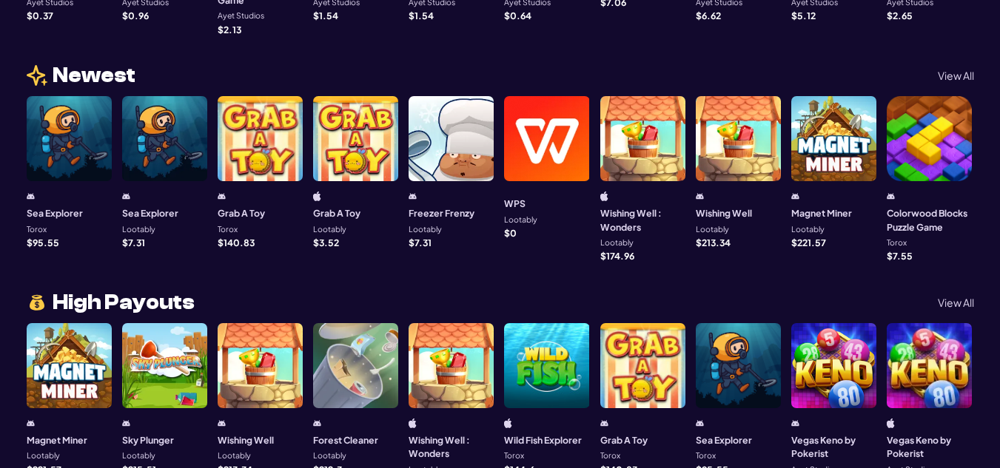
click at [354, 391] on div at bounding box center [355, 365] width 85 height 85
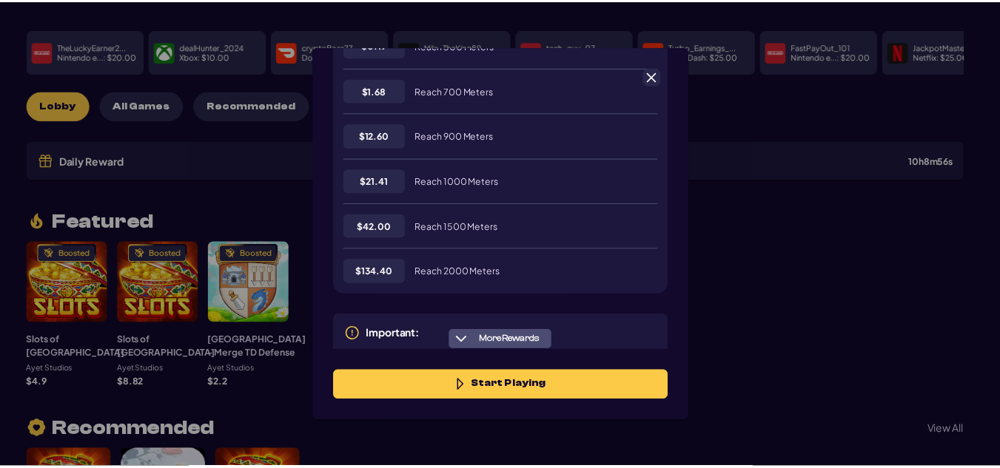
scroll to position [462, 0]
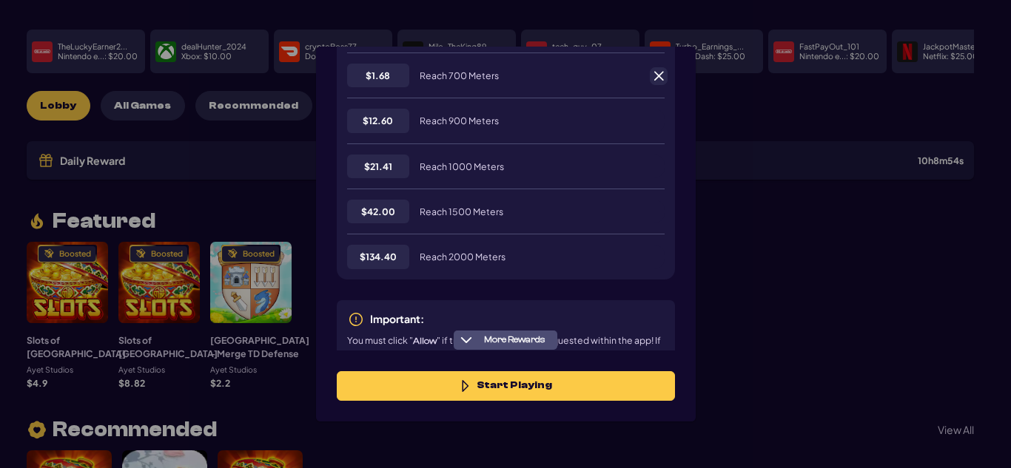
click at [656, 73] on span at bounding box center [658, 76] width 13 height 13
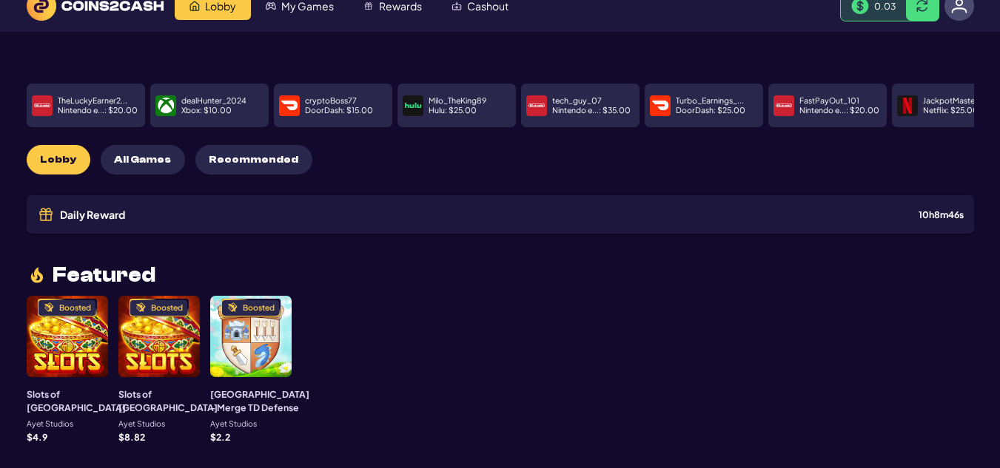
scroll to position [0, 0]
